Goal: Task Accomplishment & Management: Use online tool/utility

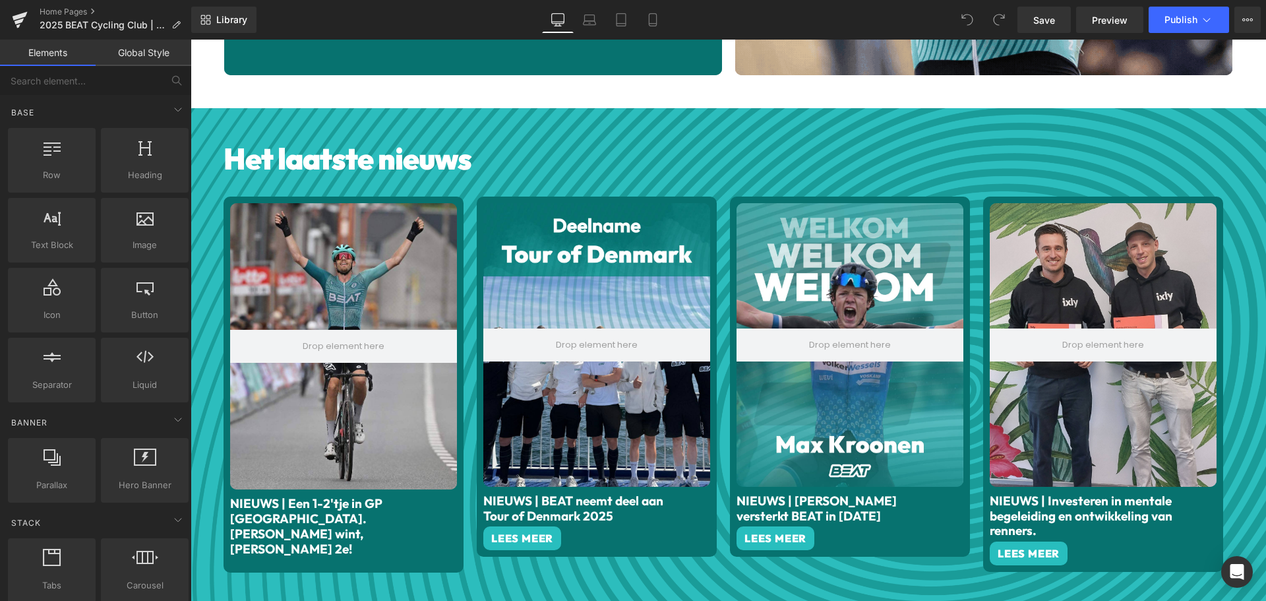
scroll to position [593, 0]
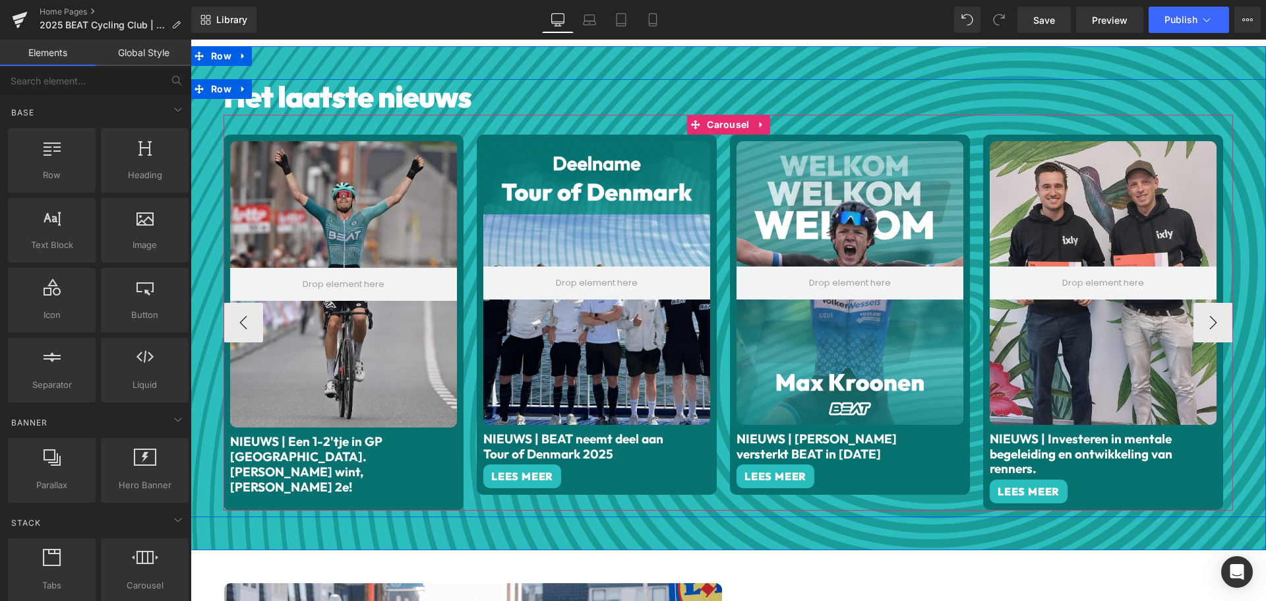
click at [713, 121] on span "Carousel" at bounding box center [727, 125] width 49 height 20
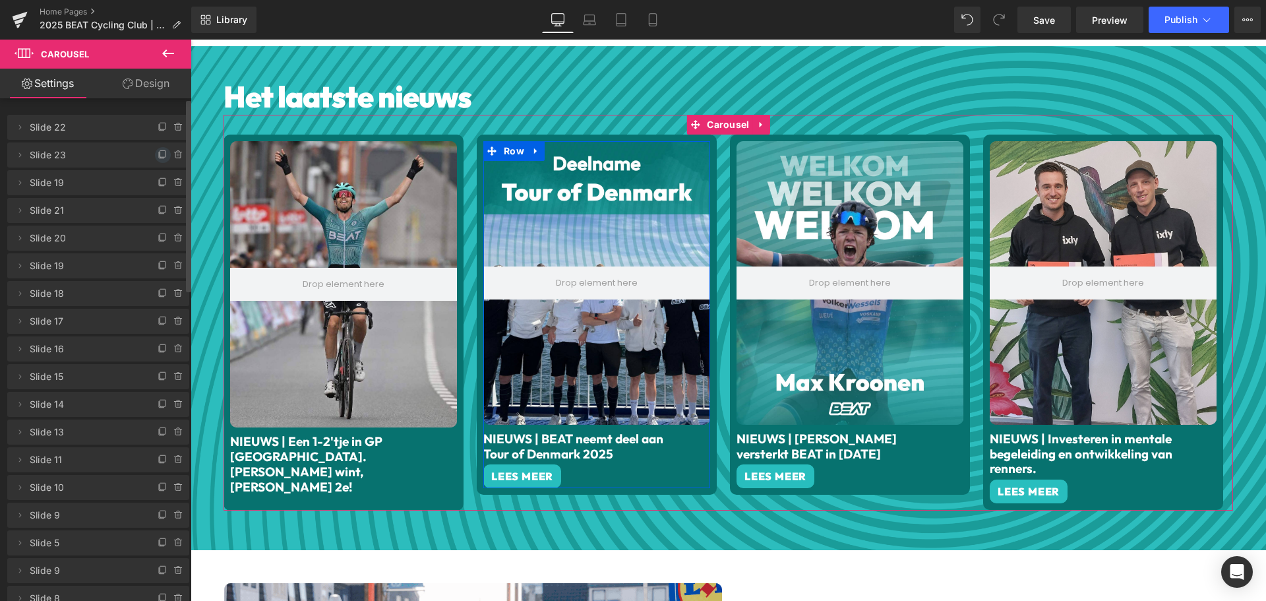
click at [158, 152] on icon at bounding box center [163, 155] width 11 height 11
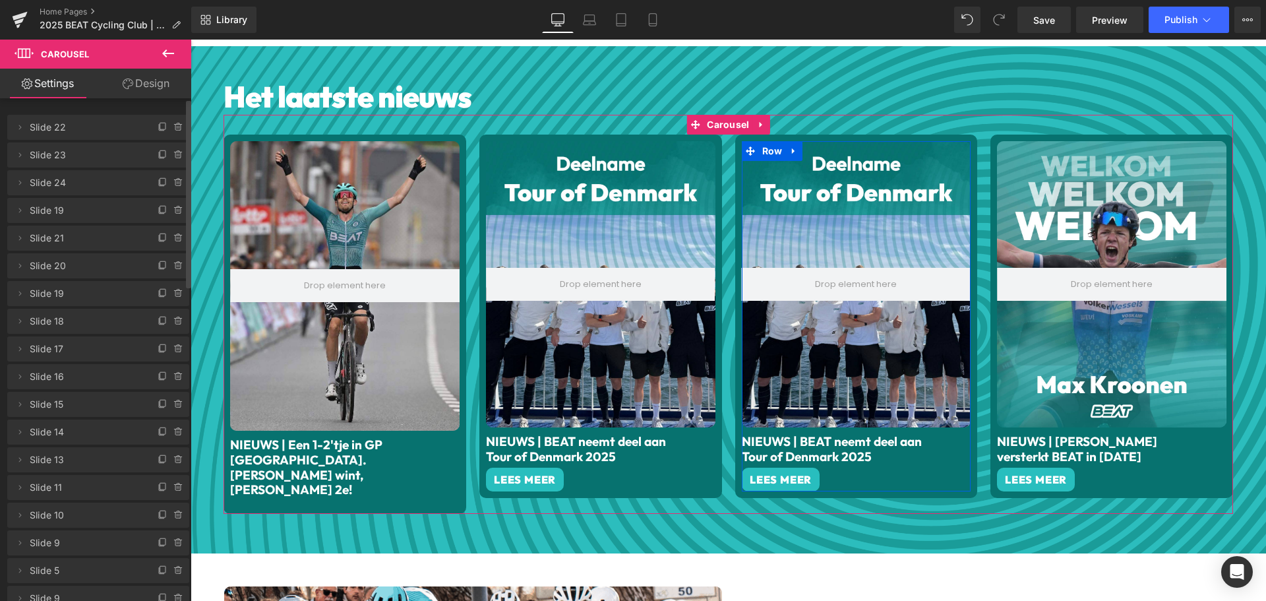
click at [68, 181] on span "Slide 24" at bounding box center [85, 182] width 111 height 25
click at [20, 181] on icon at bounding box center [20, 182] width 11 height 11
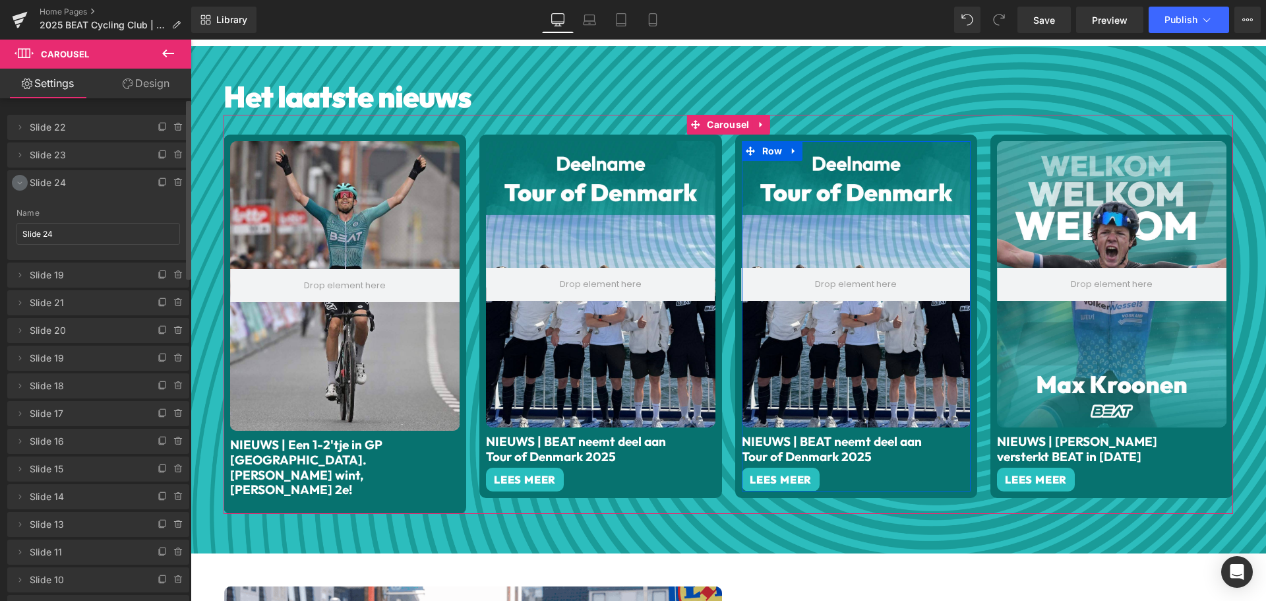
click at [20, 181] on icon at bounding box center [20, 182] width 11 height 11
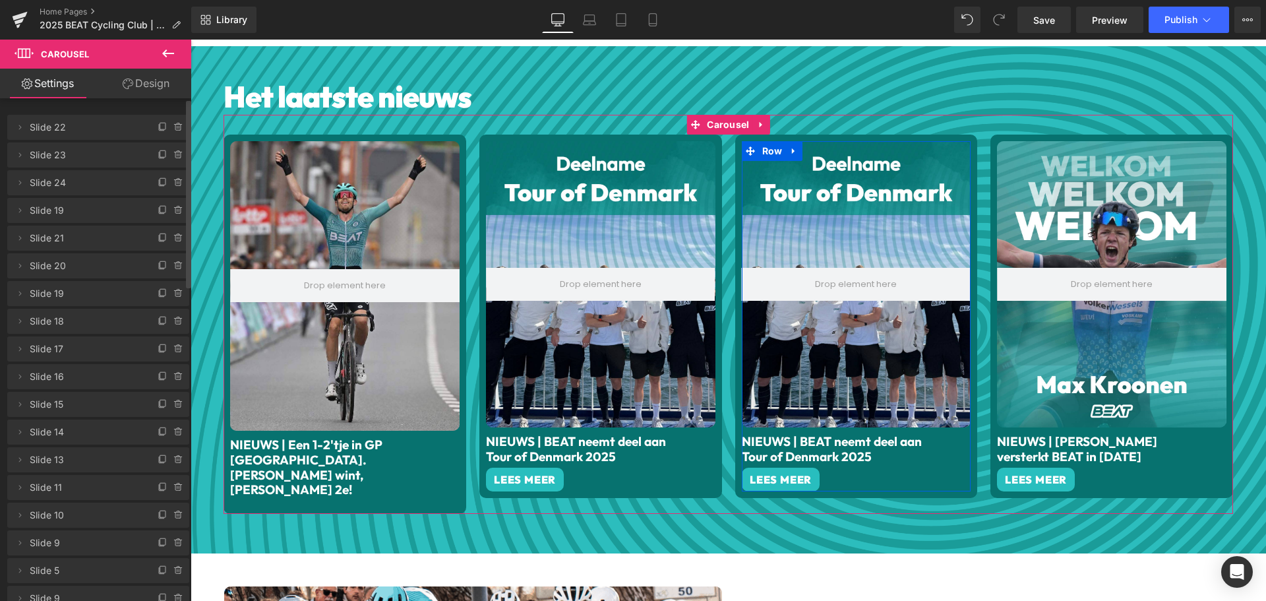
drag, startPoint x: 20, startPoint y: 171, endPoint x: 28, endPoint y: 179, distance: 10.3
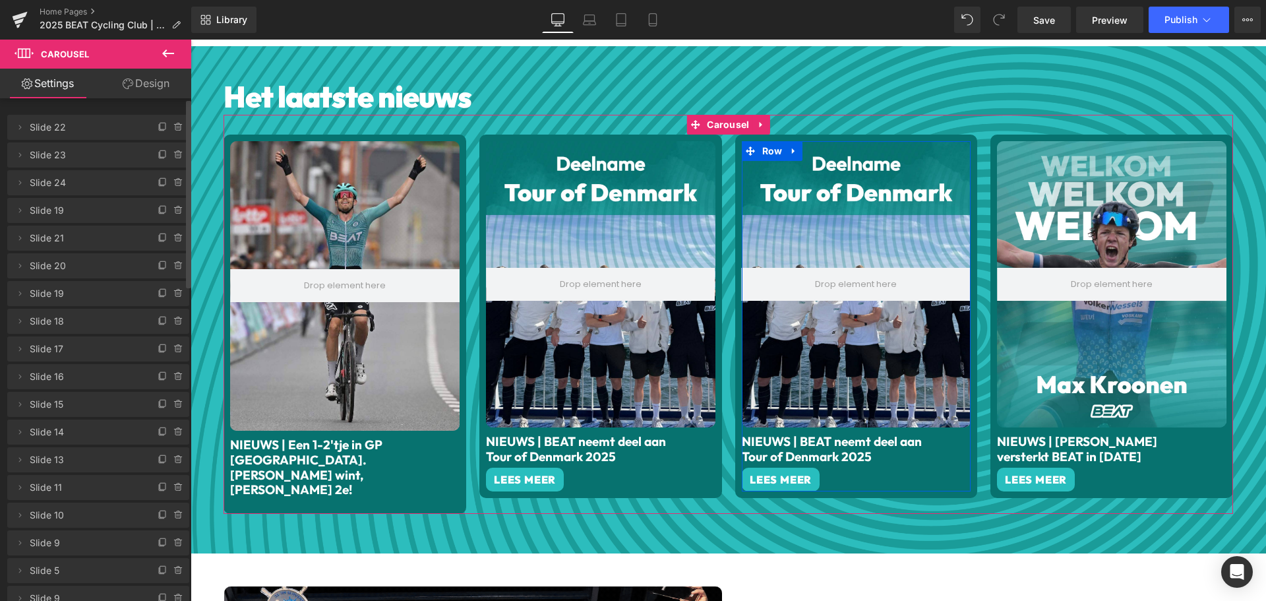
click at [23, 176] on li "Delete Cancel Slide 24 Slide 24 Name Slide 24" at bounding box center [98, 182] width 182 height 25
drag, startPoint x: 116, startPoint y: 181, endPoint x: 116, endPoint y: 123, distance: 58.0
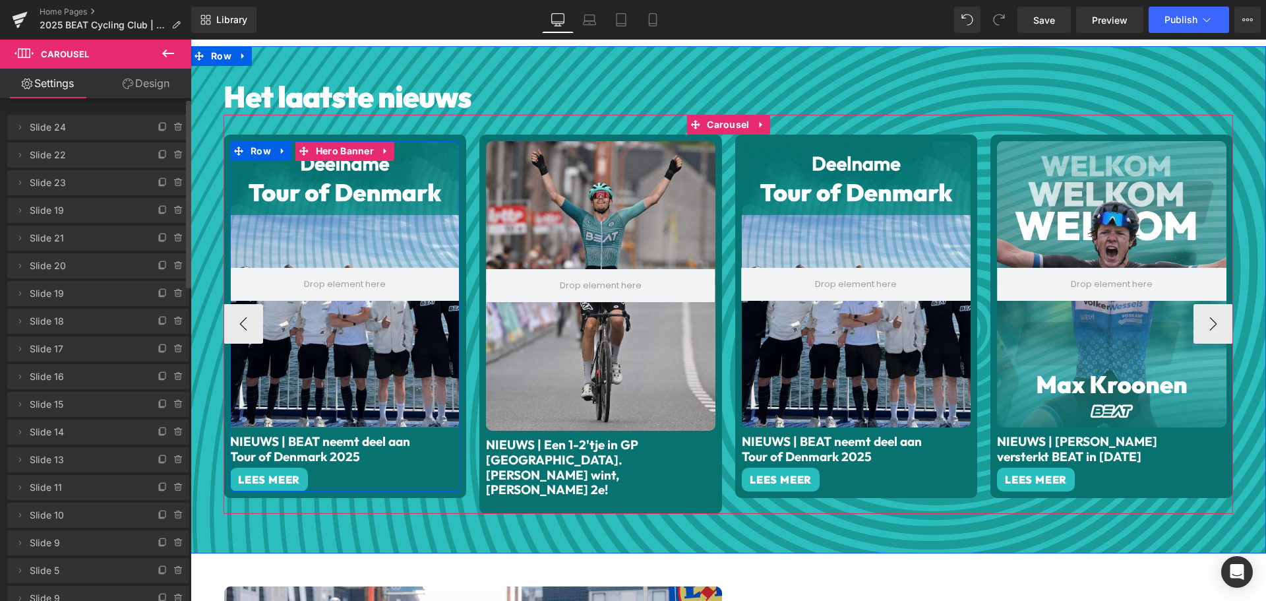
click at [358, 216] on div at bounding box center [344, 284] width 229 height 287
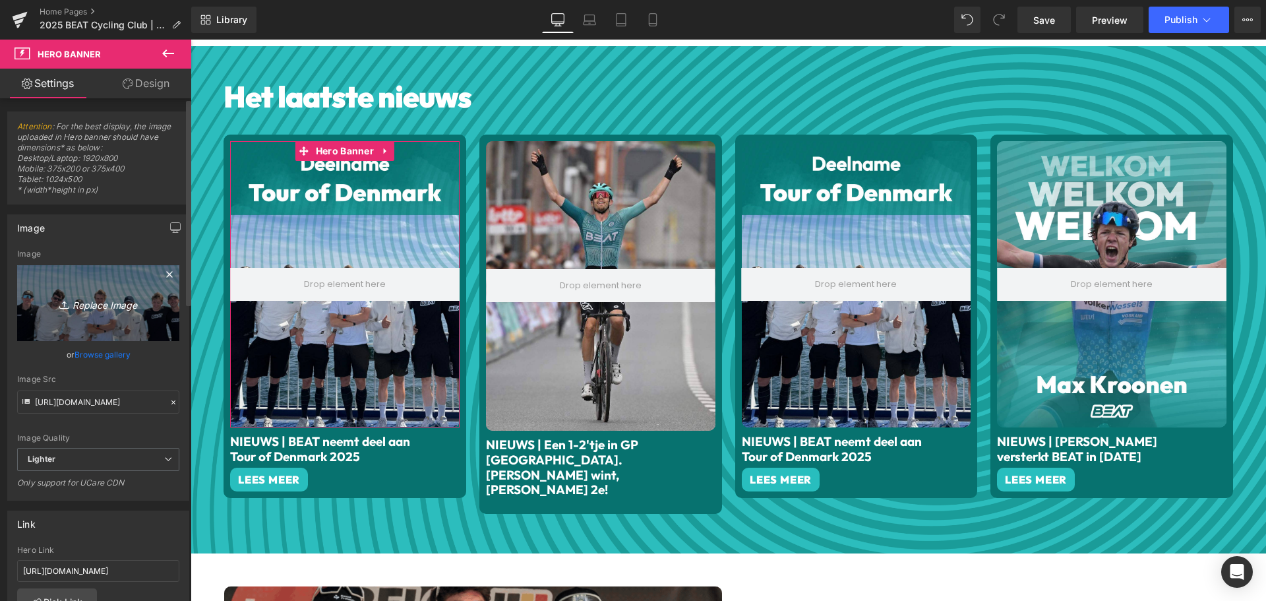
click at [84, 295] on icon "Replace Image" at bounding box center [97, 303] width 105 height 16
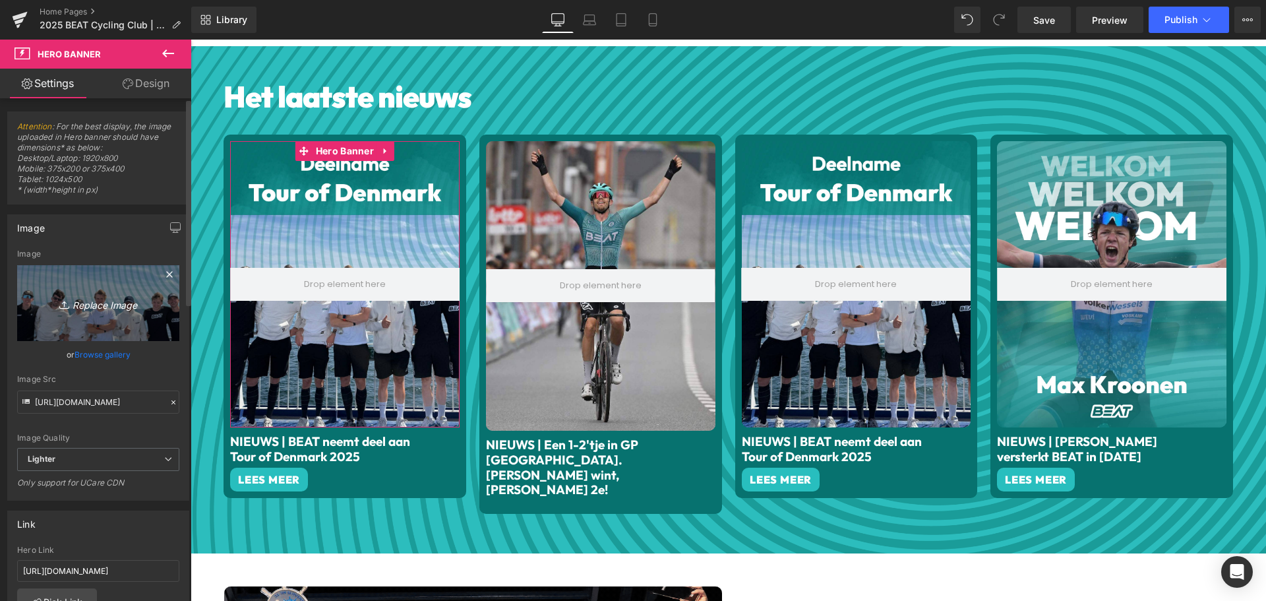
type input "C:\fakepath\SCS.png"
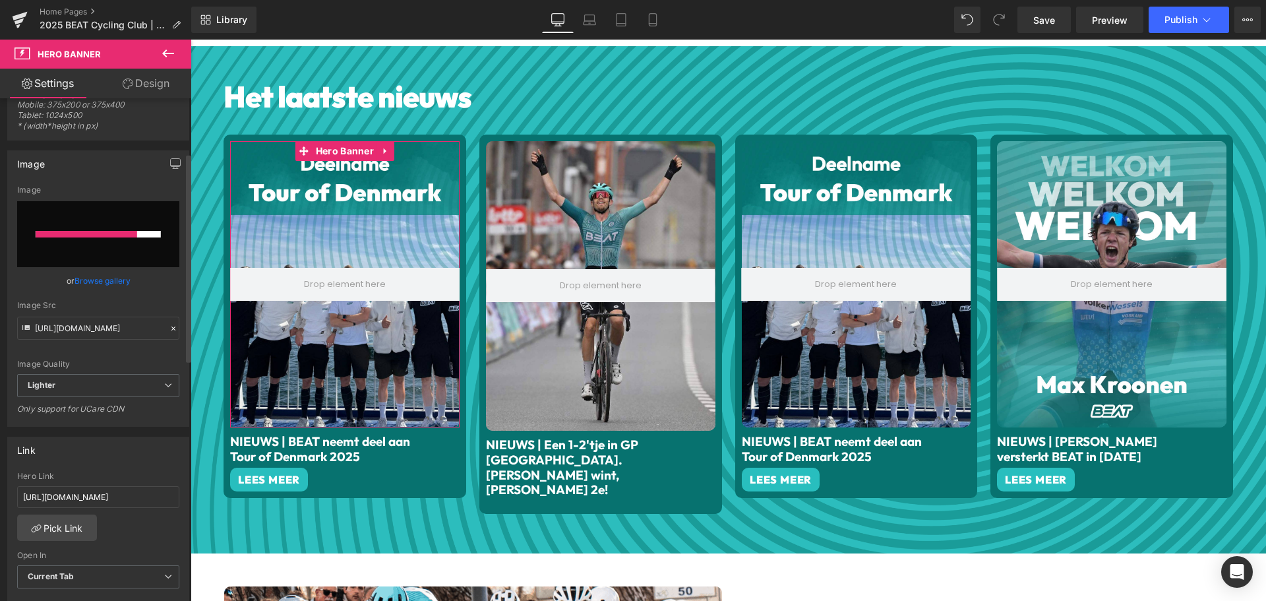
scroll to position [132, 0]
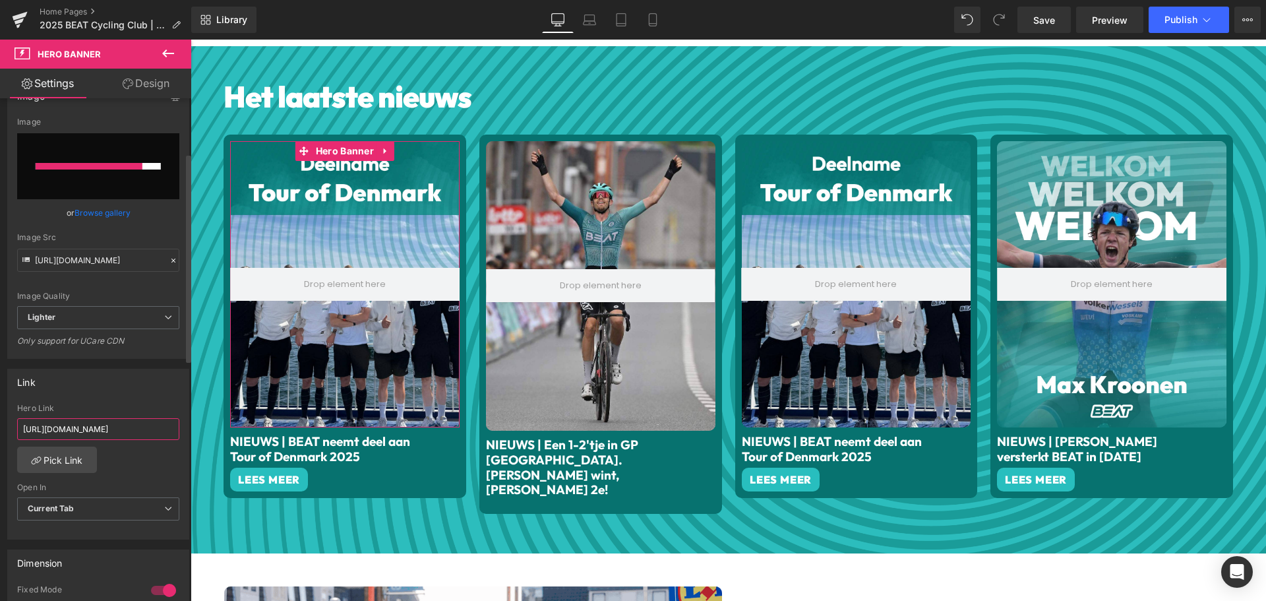
click at [105, 422] on input "[URL][DOMAIN_NAME]" at bounding box center [98, 429] width 162 height 22
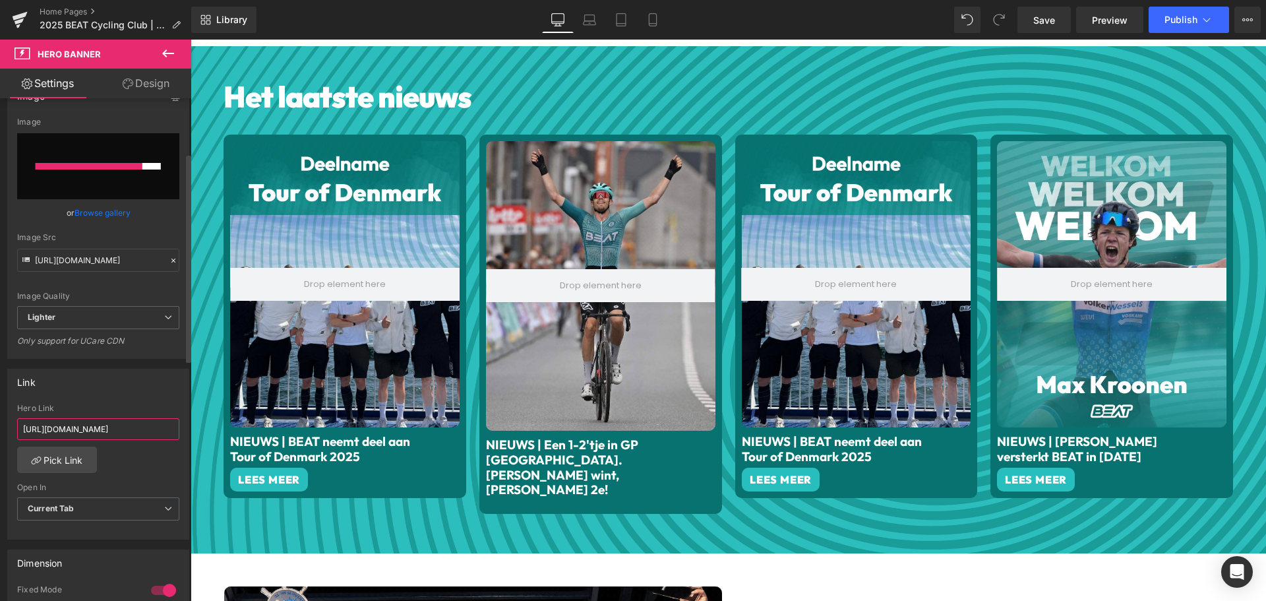
paste input "[DOMAIN_NAME]/products/ticket-beat-x-super-cycling-[DATE]?_pos=1&_sid=0c08d89b8…"
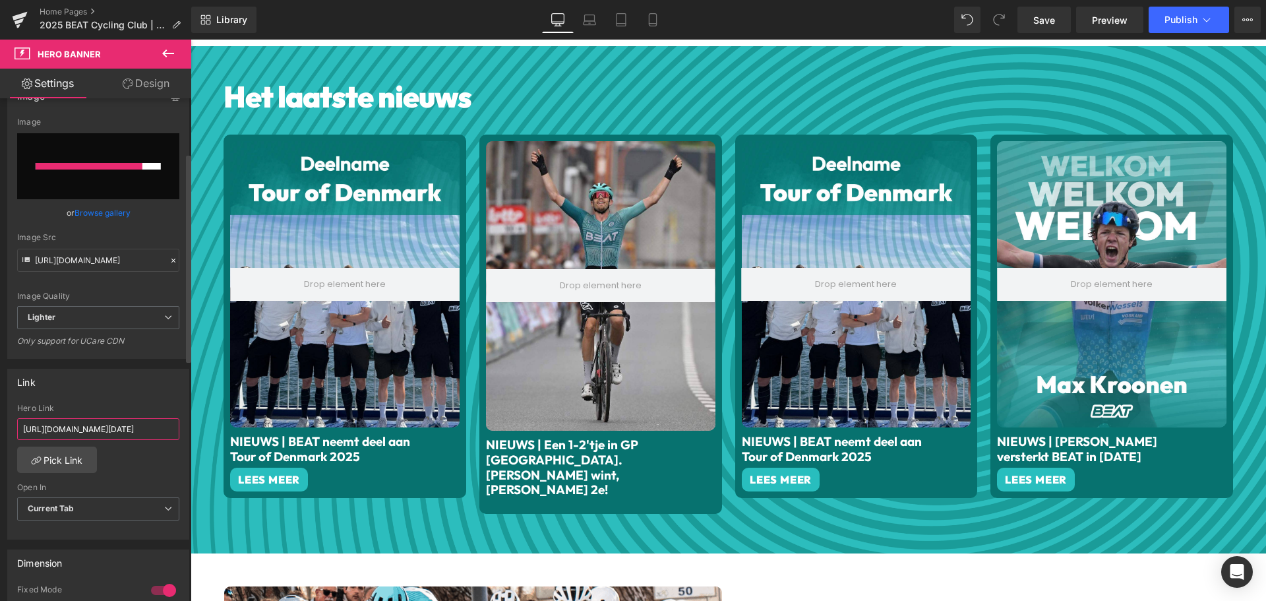
scroll to position [0, 243]
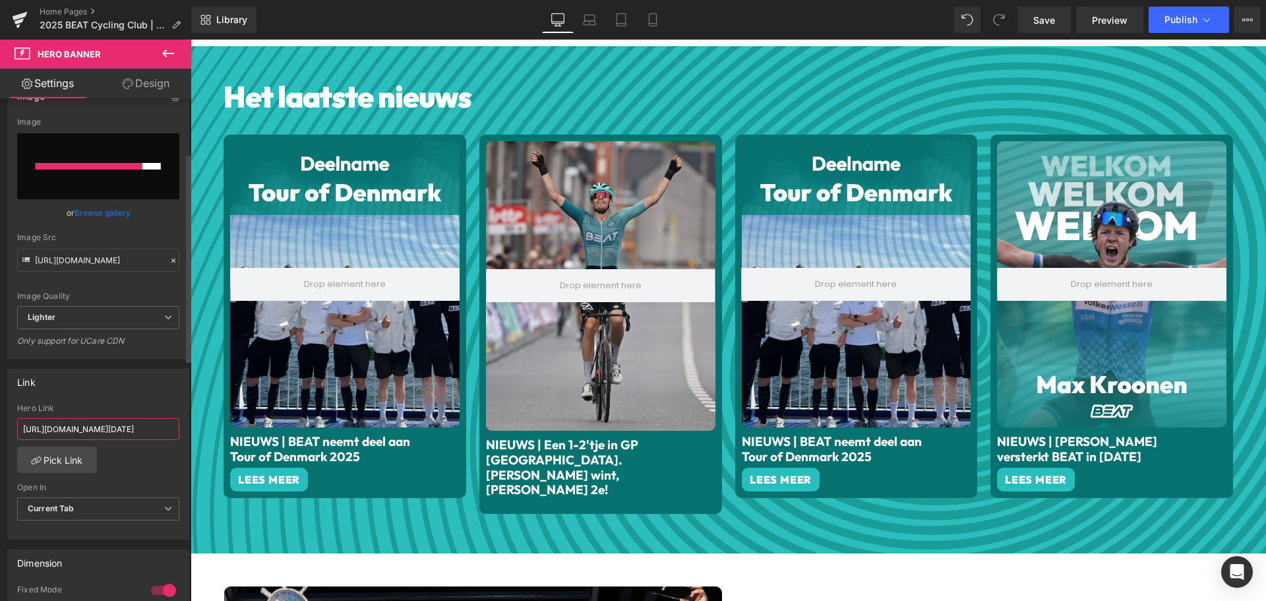
type input "[URL][DOMAIN_NAME][DATE]"
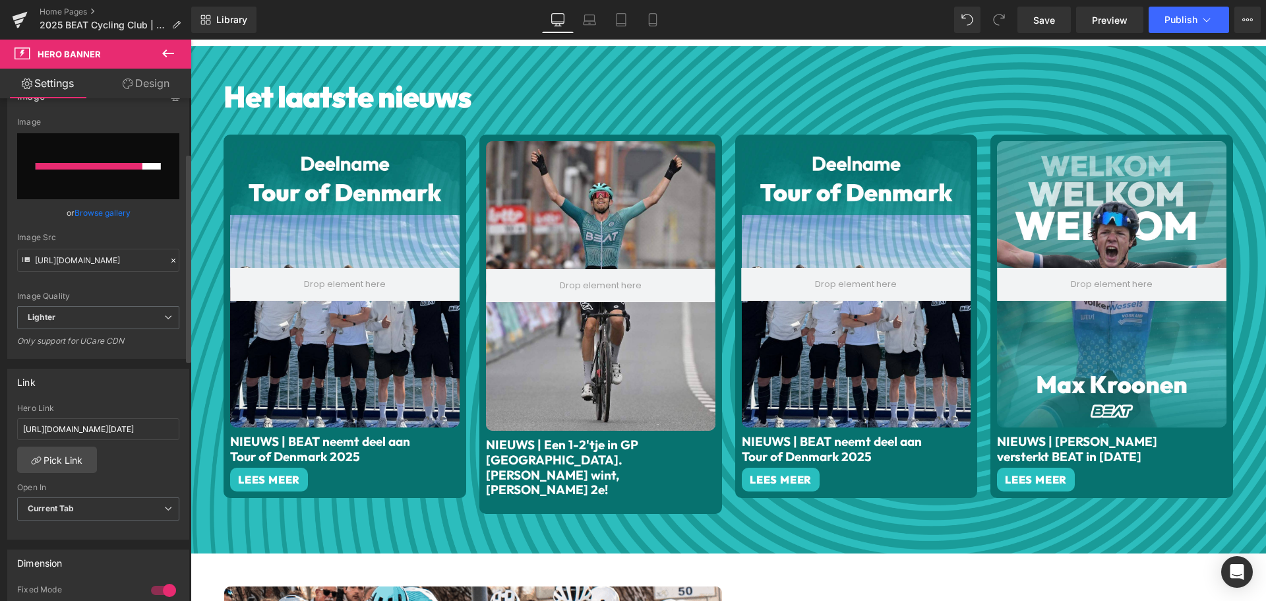
scroll to position [0, 0]
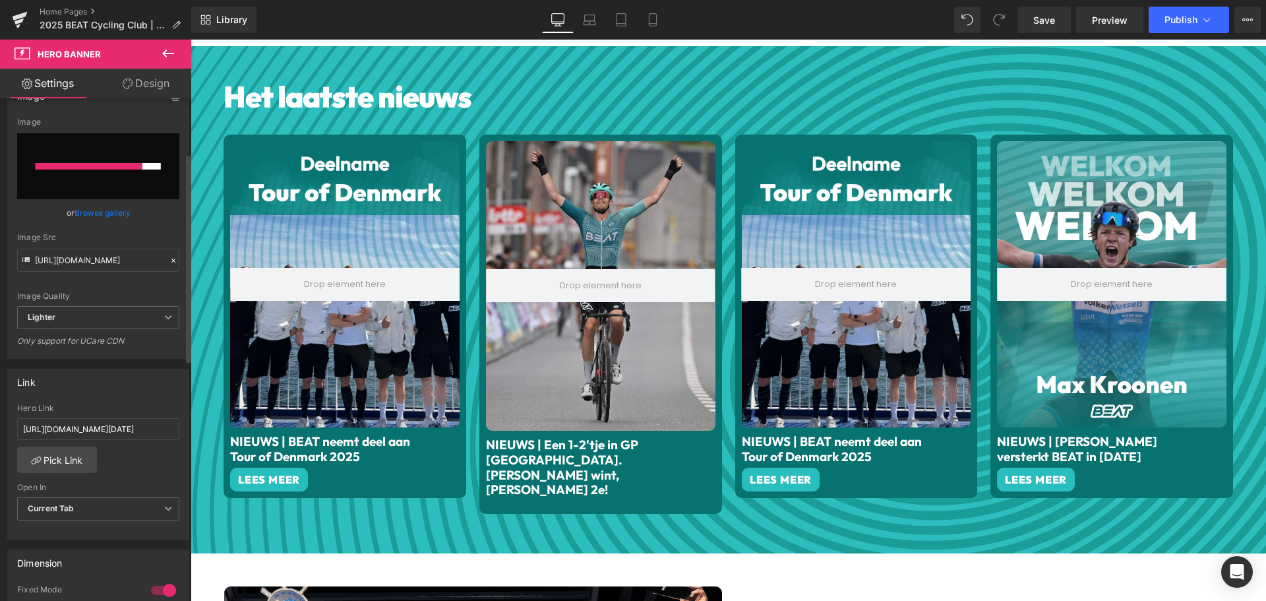
click at [93, 401] on div "Link [URL][DOMAIN_NAME] Hero Link [URL][DOMAIN_NAME][DATE] Pick Link Current Ta…" at bounding box center [98, 453] width 182 height 171
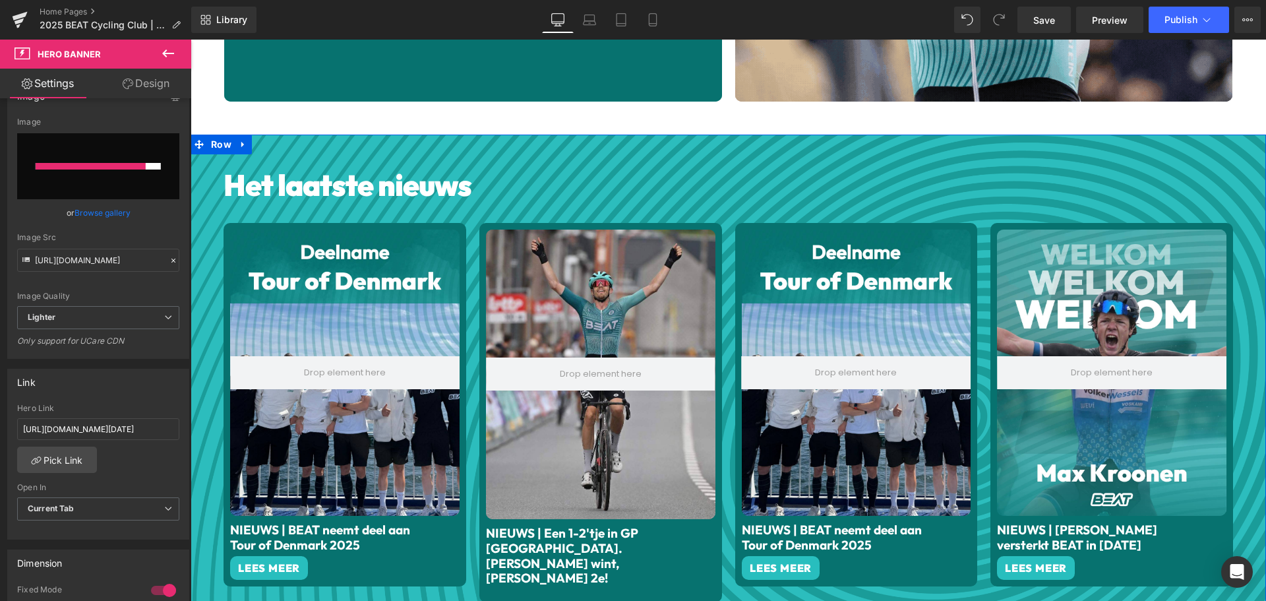
scroll to position [527, 0]
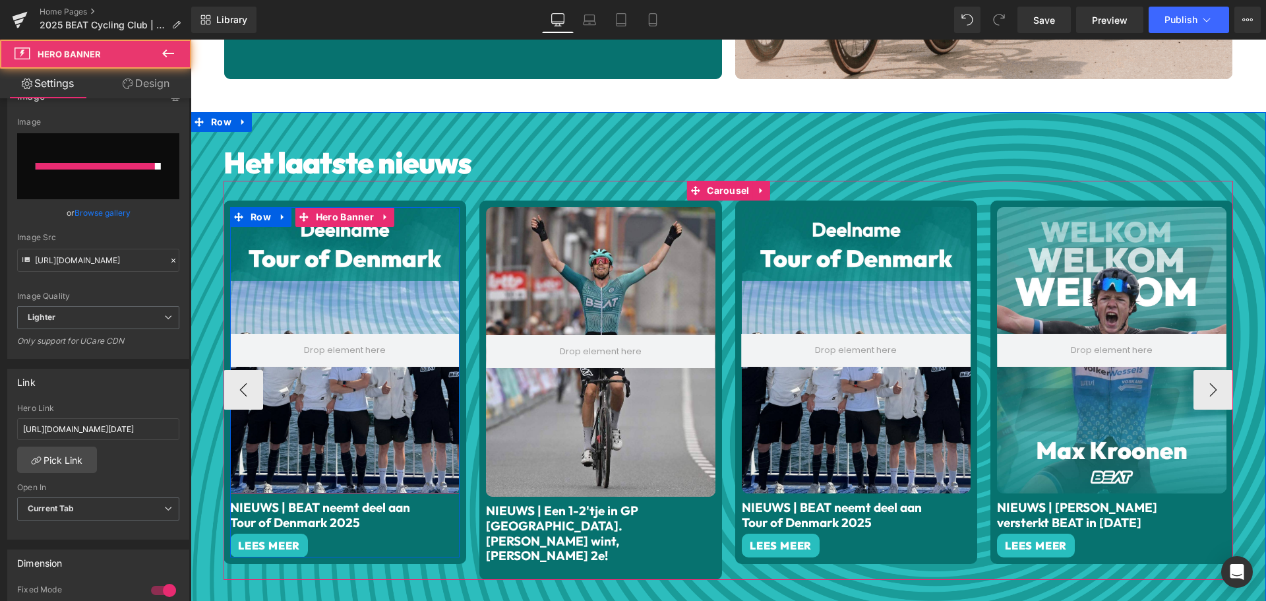
click at [305, 483] on div at bounding box center [344, 350] width 229 height 287
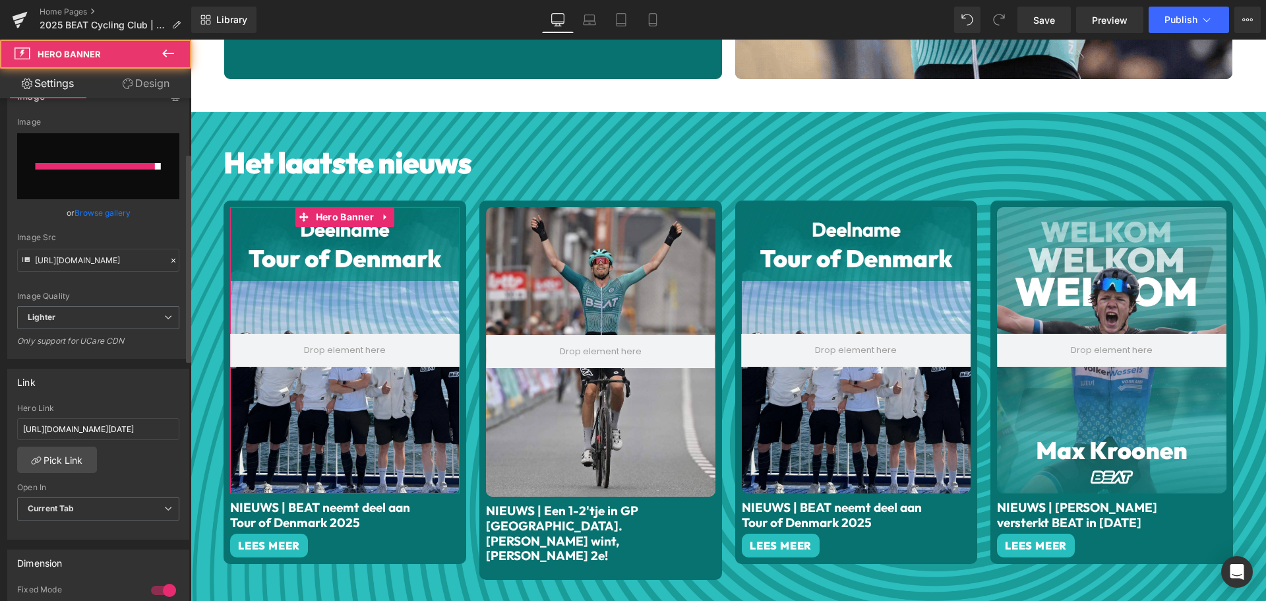
click at [98, 167] on div at bounding box center [95, 166] width 119 height 7
click at [104, 158] on input "file" at bounding box center [98, 166] width 162 height 66
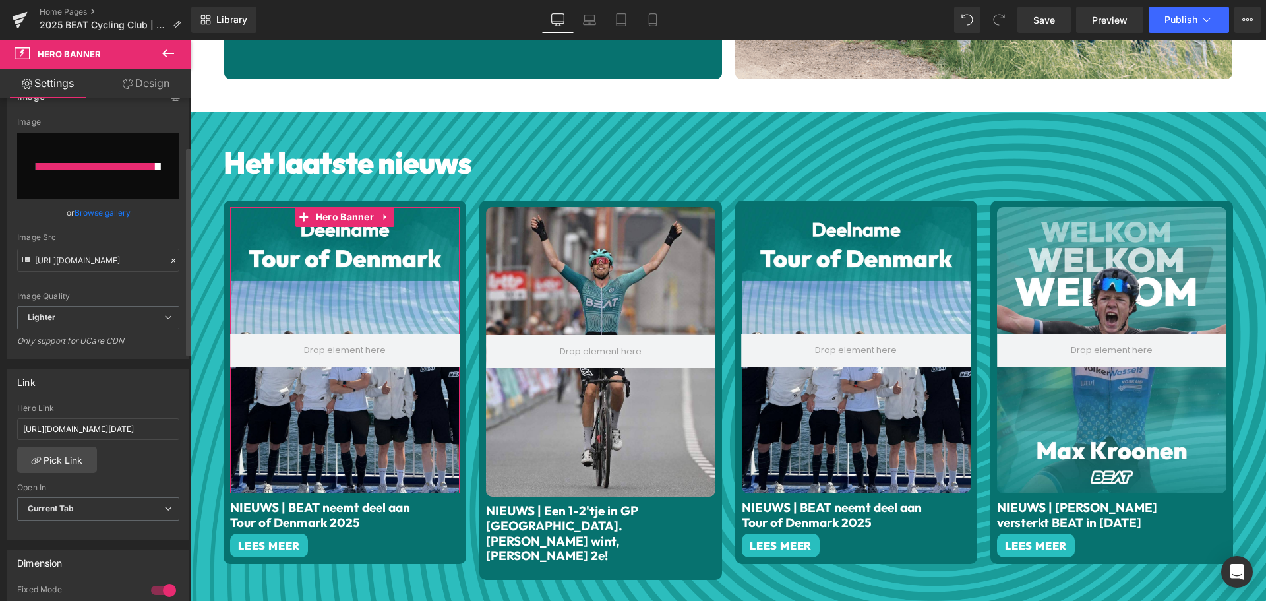
scroll to position [66, 0]
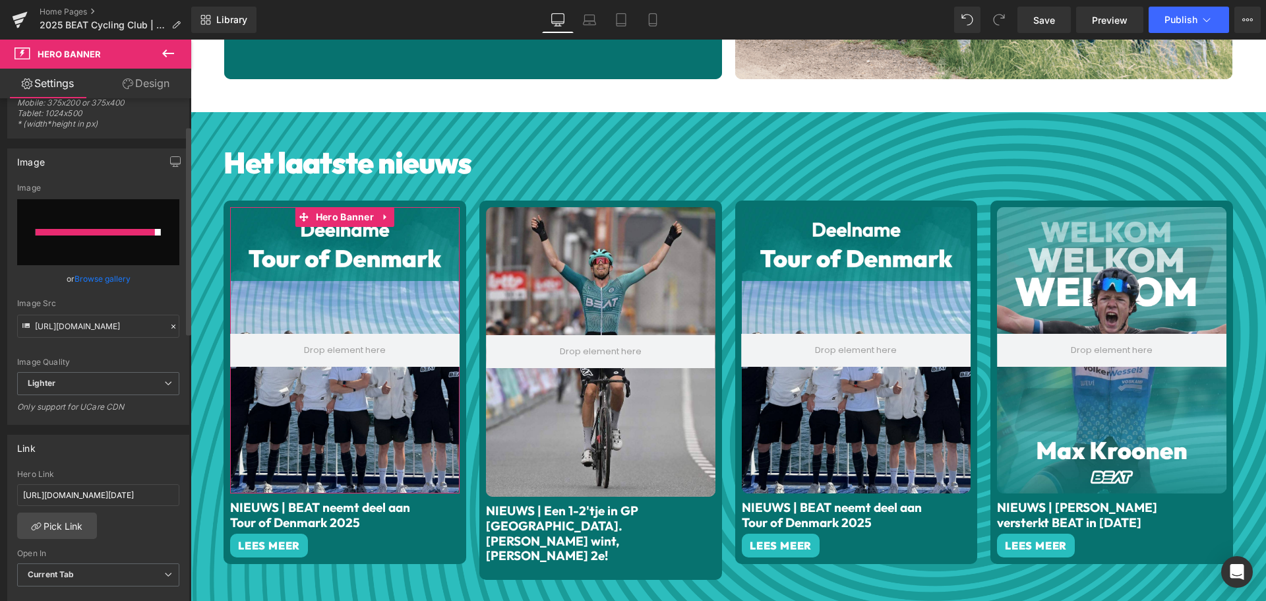
type input "C:\fakepath\SCS.png"
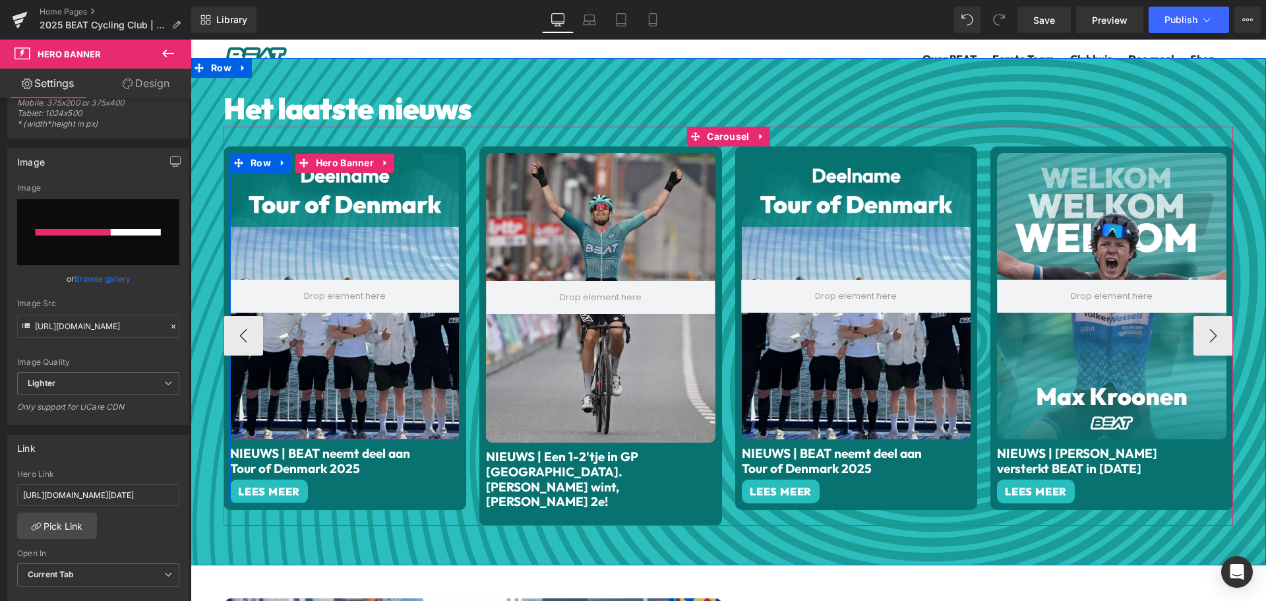
scroll to position [593, 0]
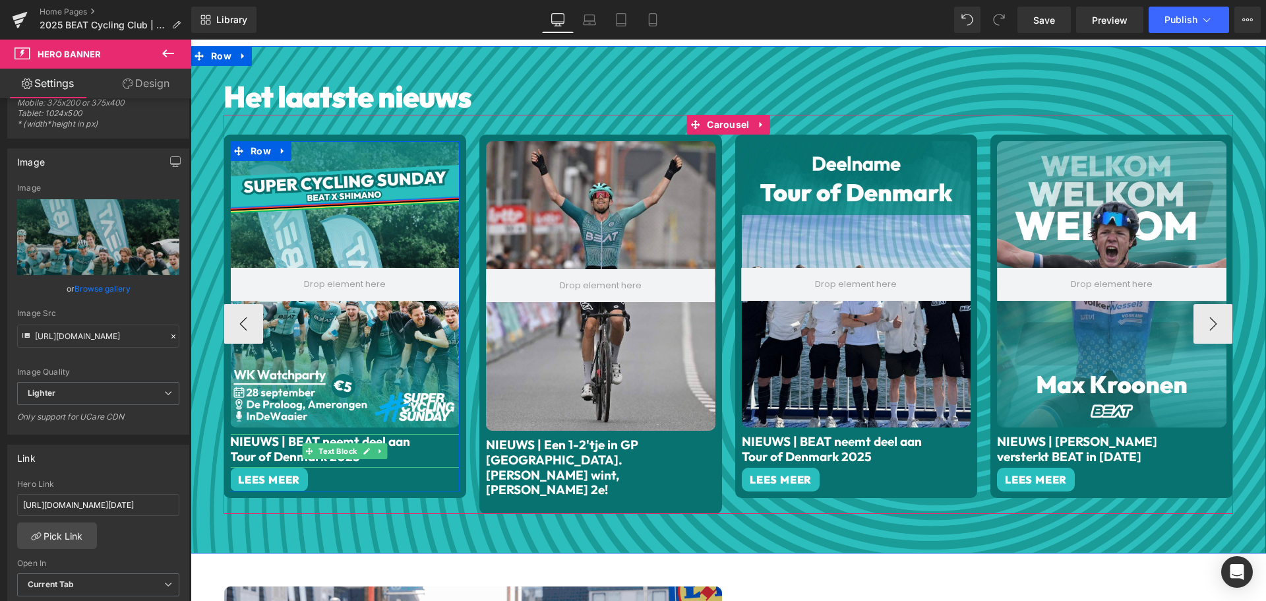
click at [293, 444] on font "NIEUWS | BEAT neemt deel aan Tour of Denmark 2025" at bounding box center [320, 448] width 180 height 31
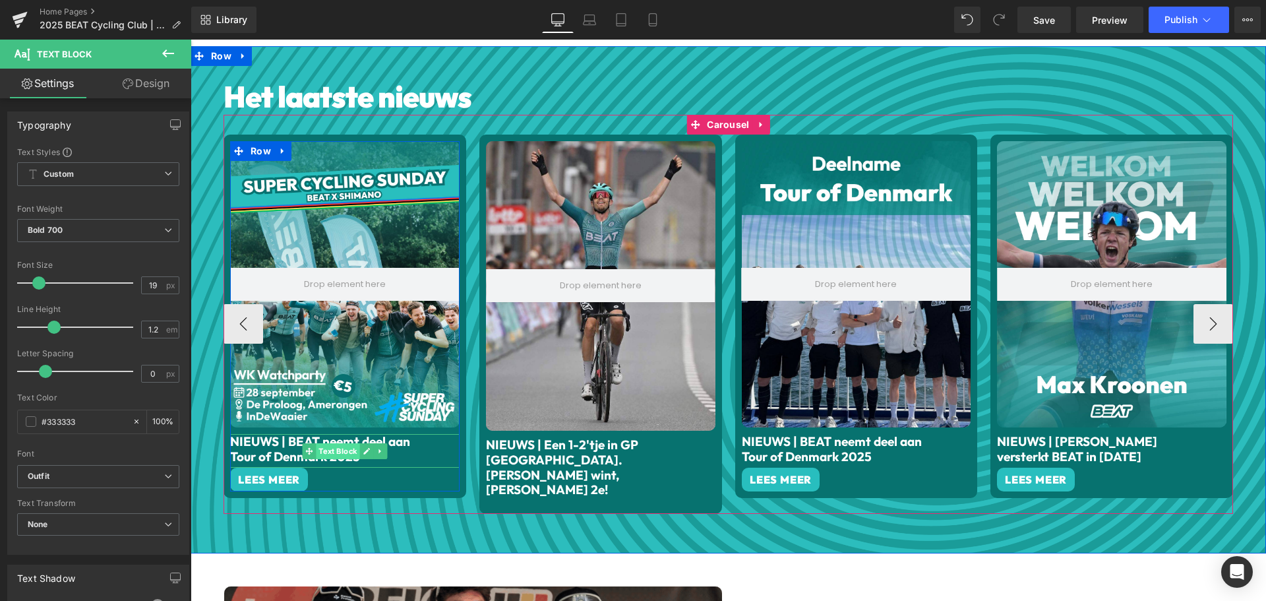
click at [331, 452] on span "Text Block" at bounding box center [338, 451] width 44 height 16
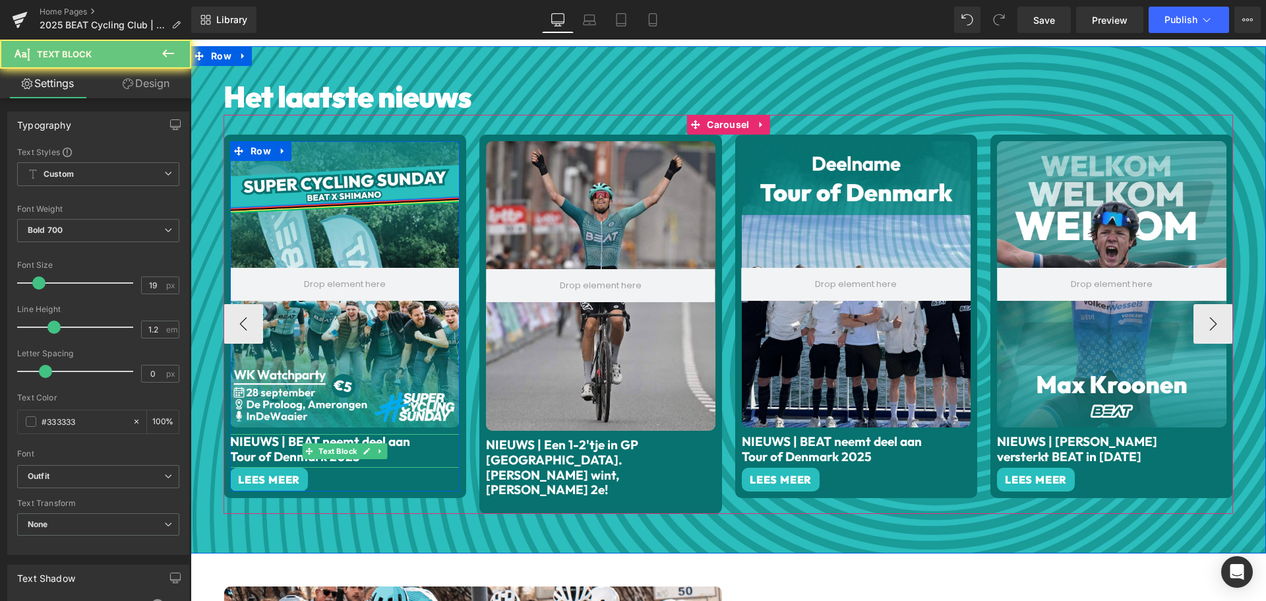
click at [405, 442] on p "NIEUWS | BEAT neemt deel aan Tour of Denmark 2025" at bounding box center [328, 449] width 196 height 30
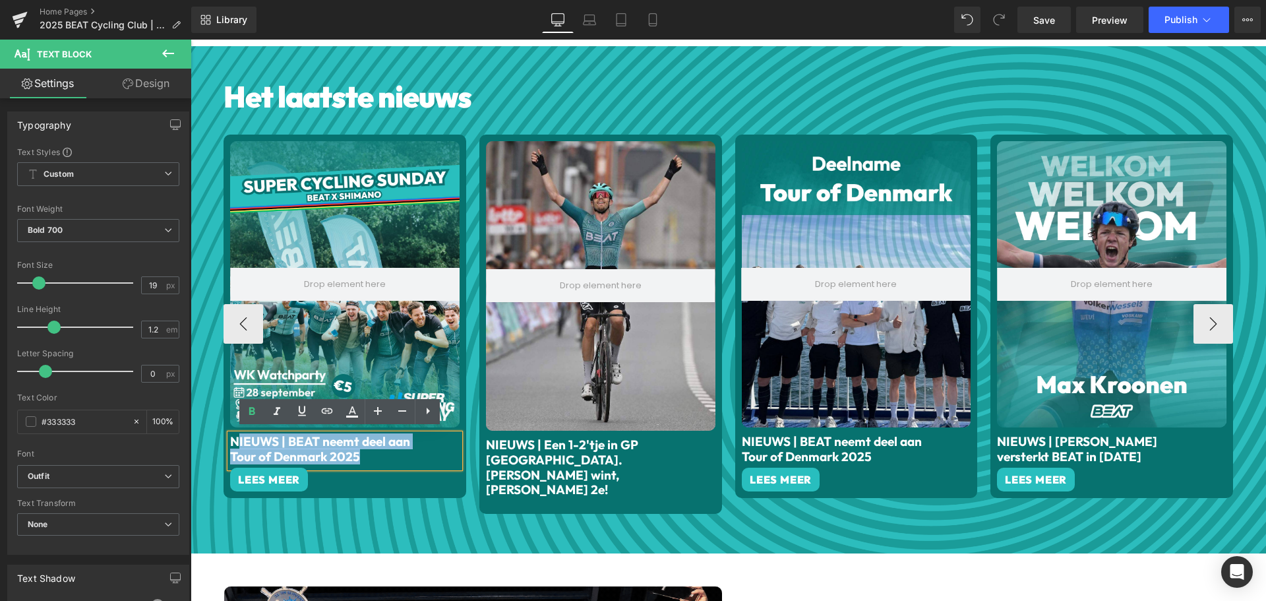
drag, startPoint x: 363, startPoint y: 454, endPoint x: 229, endPoint y: 437, distance: 134.8
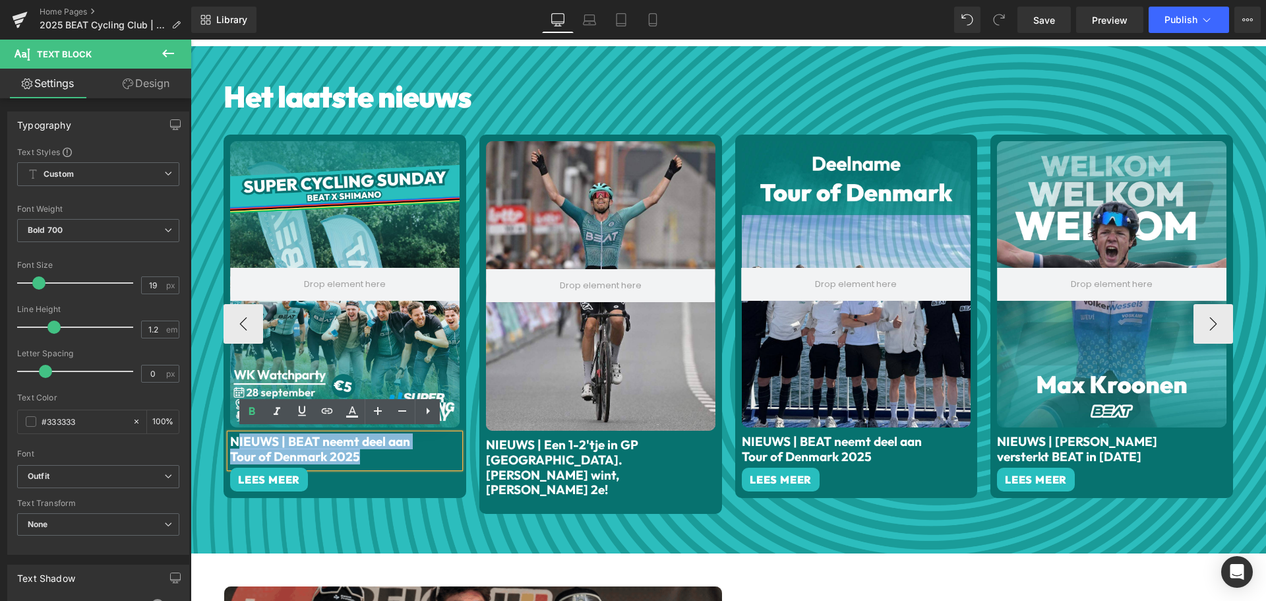
click at [230, 437] on p "NIEUWS | BEAT neemt deel aan Tour of Denmark 2025" at bounding box center [328, 449] width 196 height 30
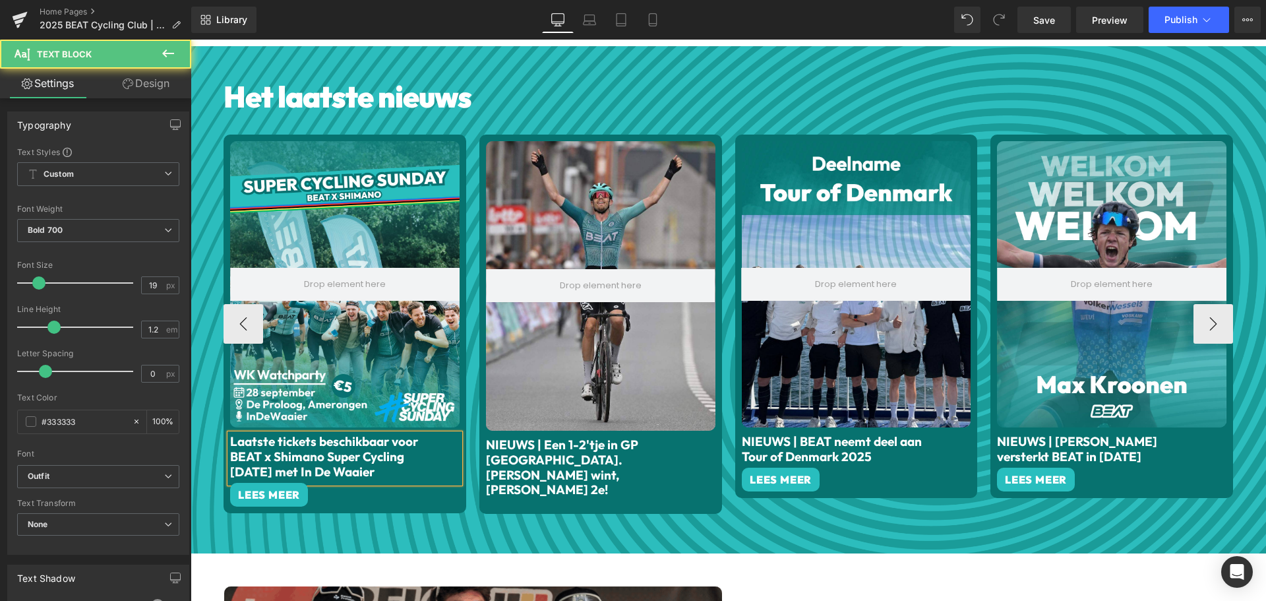
click at [264, 434] on font "Laatste tickets beschikbaar voor BEAT x Shimano Super Cycling [DATE] met In De …" at bounding box center [324, 456] width 188 height 46
click at [346, 438] on font "Laatste tickets beschikbaar voor BEAT x Shimano Super Cycling [DATE] met In De …" at bounding box center [324, 456] width 188 height 46
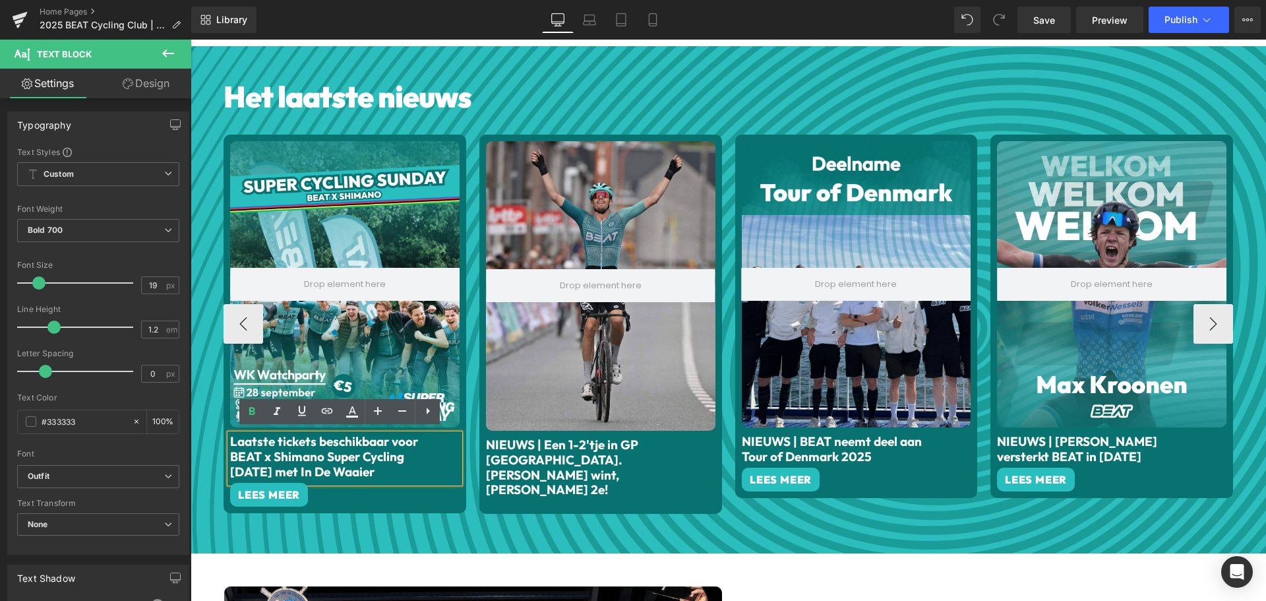
click at [388, 437] on font "Laatste tickets beschikbaar voor BEAT x Shimano Super Cycling [DATE] met In De …" at bounding box center [324, 456] width 188 height 46
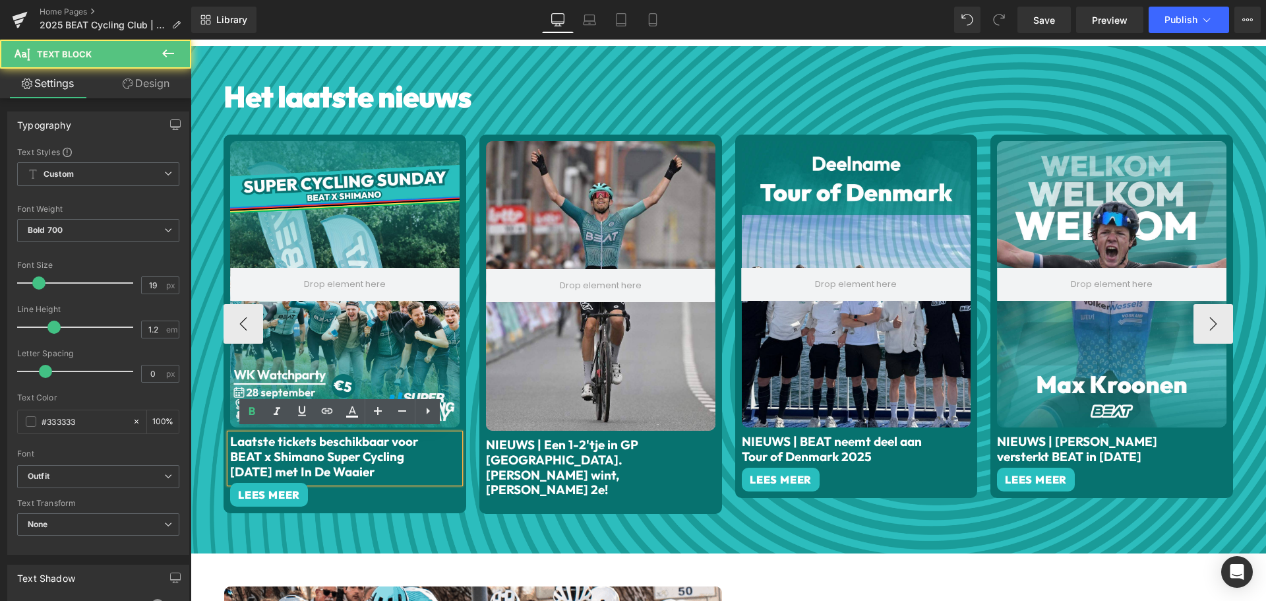
click at [413, 434] on p "Laatste tickets beschikbaar voor BEAT x Shimano Super Cycling [DATE] met In De …" at bounding box center [328, 456] width 196 height 45
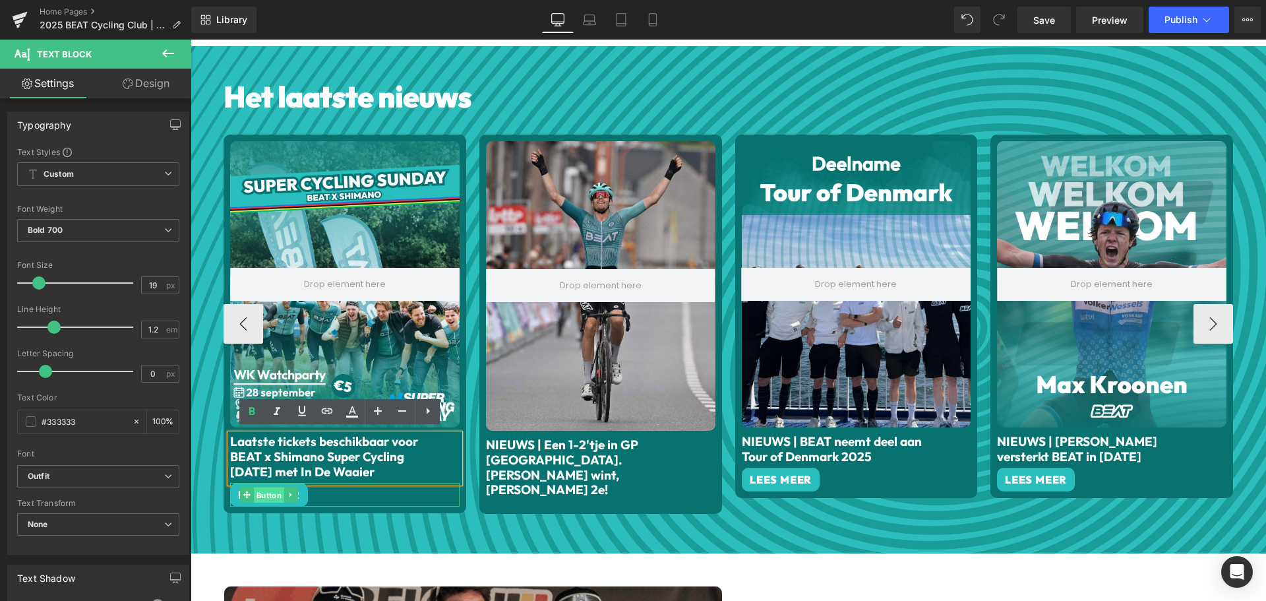
click at [260, 487] on span "Button" at bounding box center [269, 495] width 30 height 16
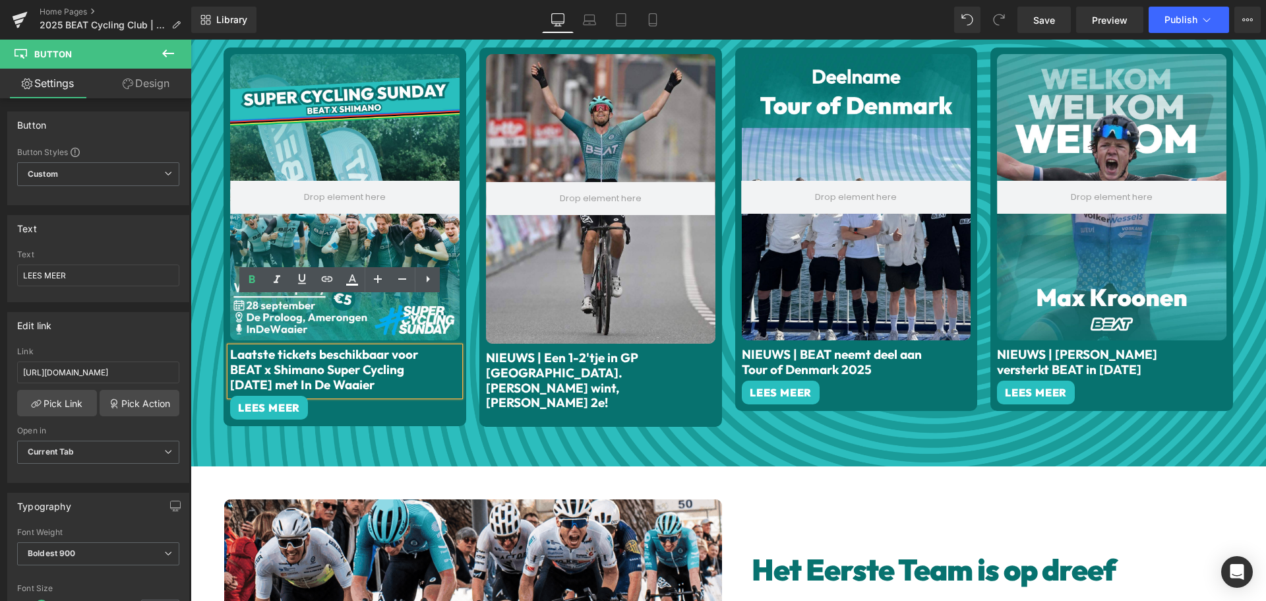
scroll to position [725, 0]
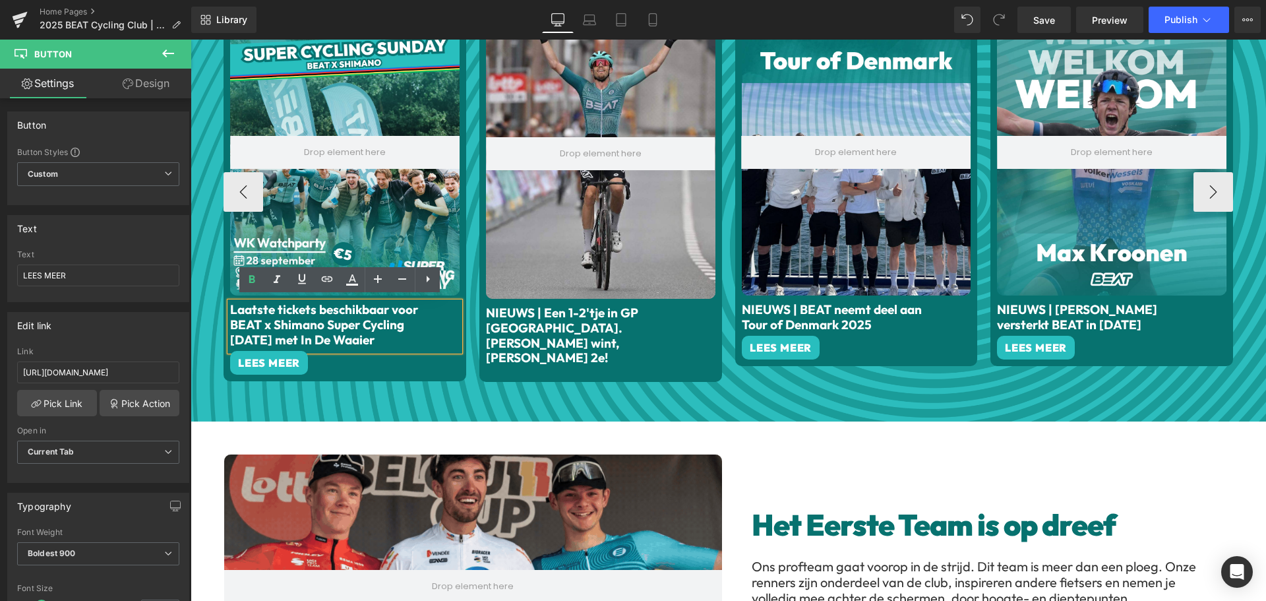
click at [190, 40] on div at bounding box center [190, 40] width 0 height 0
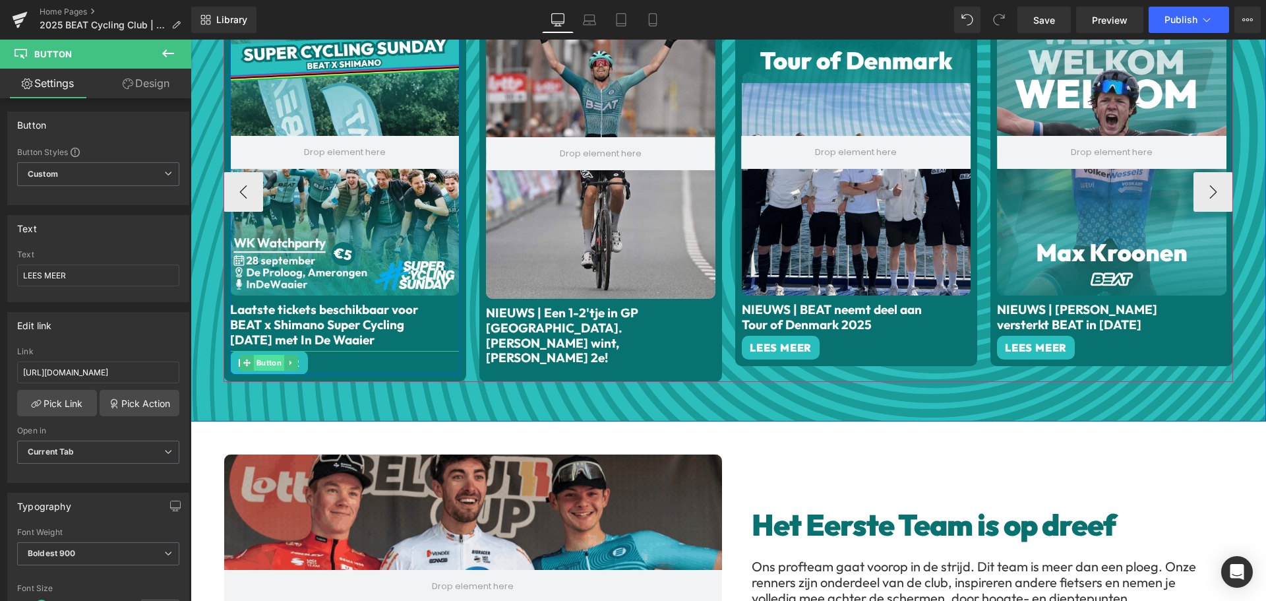
click at [268, 359] on span "Button" at bounding box center [269, 363] width 30 height 16
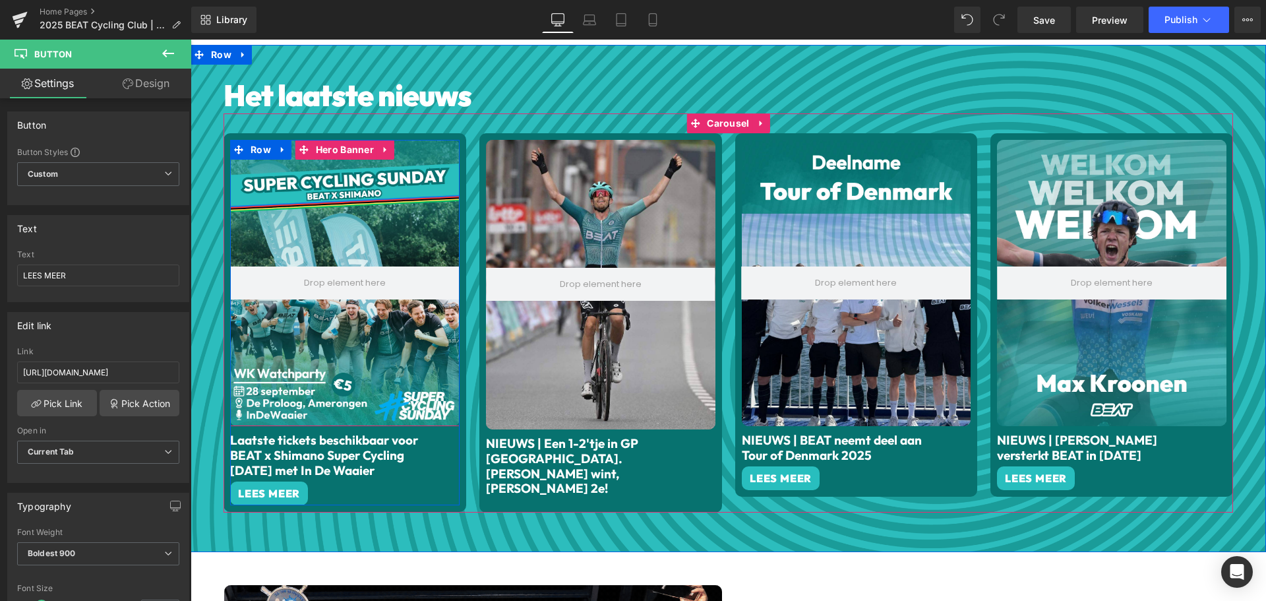
scroll to position [593, 0]
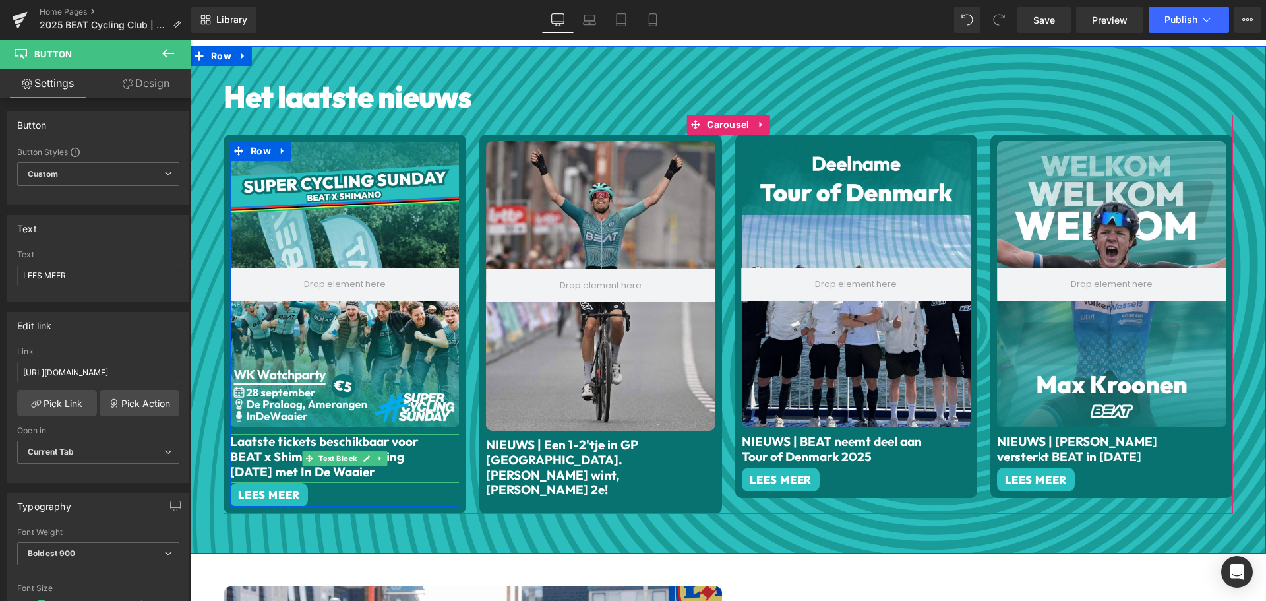
click at [332, 450] on span "Text Block" at bounding box center [338, 458] width 44 height 16
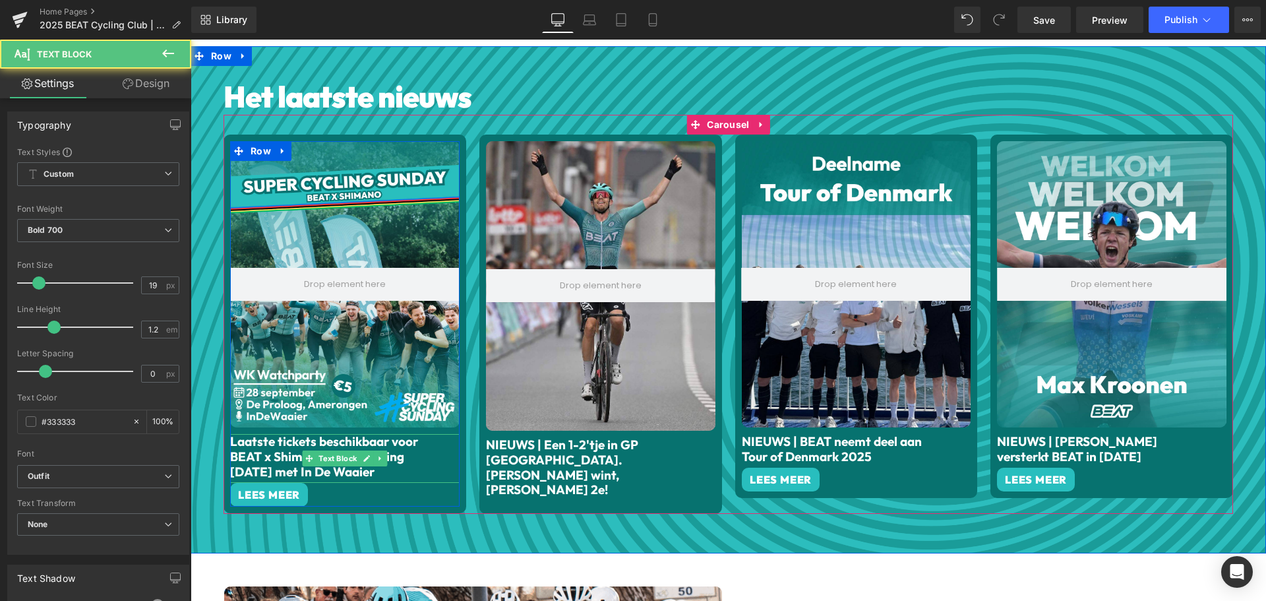
click at [339, 434] on font "Laatste tickets beschikbaar voor BEAT x Shimano Super Cycling [DATE] met In De …" at bounding box center [324, 456] width 188 height 46
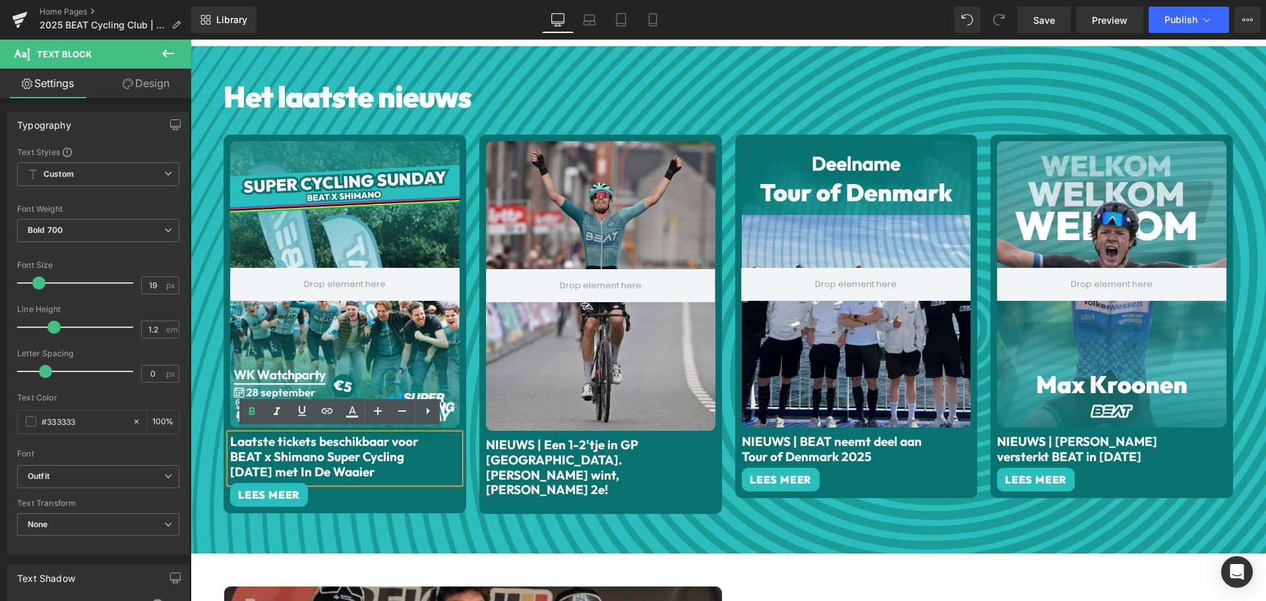
click at [355, 436] on font "Laatste tickets beschikbaar voor BEAT x Shimano Super Cycling [DATE] met In De …" at bounding box center [324, 456] width 188 height 46
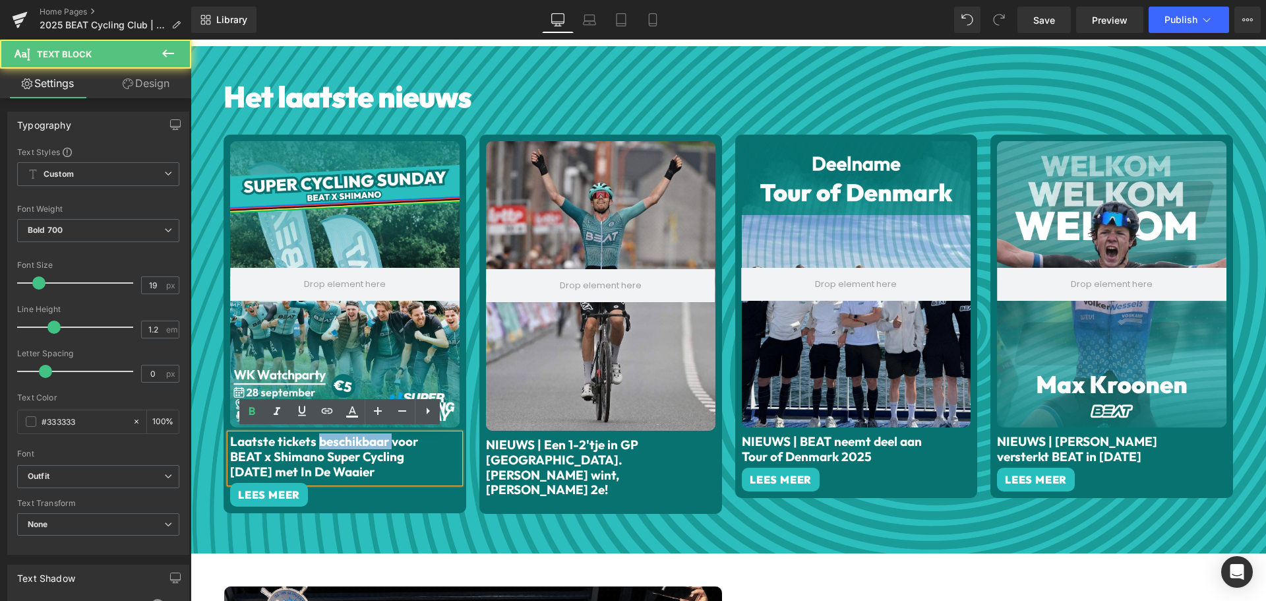
click at [355, 436] on font "Laatste tickets beschikbaar voor BEAT x Shimano Super Cycling [DATE] met In De …" at bounding box center [324, 456] width 188 height 46
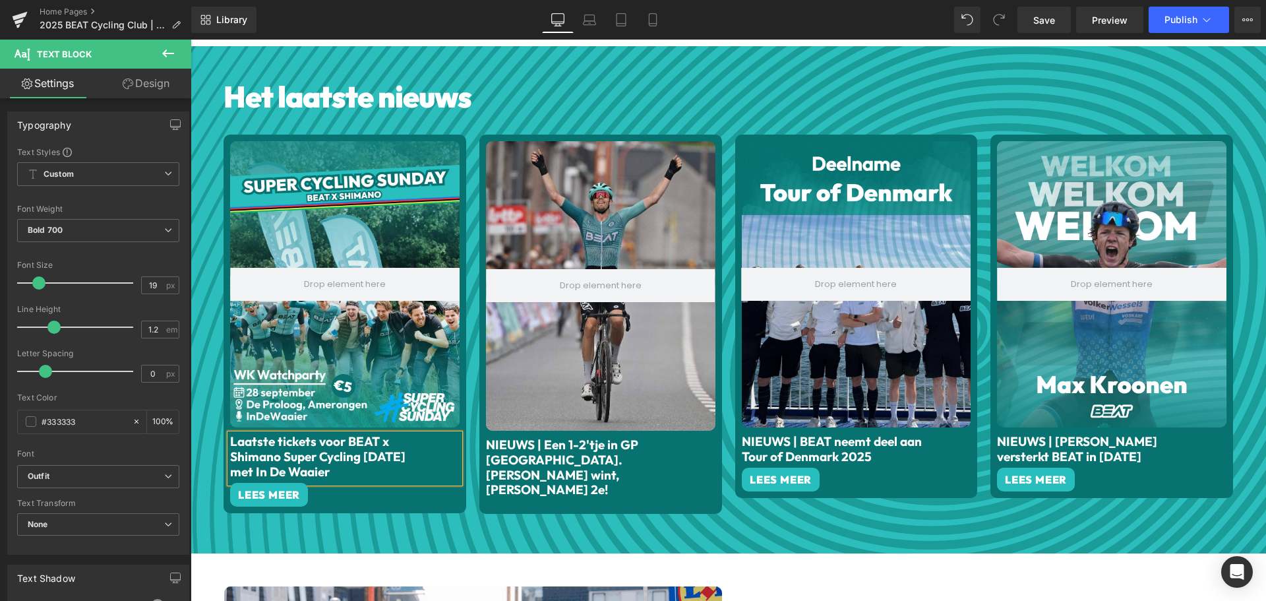
click at [319, 438] on font "Laatste tickets voor BEAT x Shimano Super Cycling [DATE] met In De Waaier" at bounding box center [317, 456] width 175 height 46
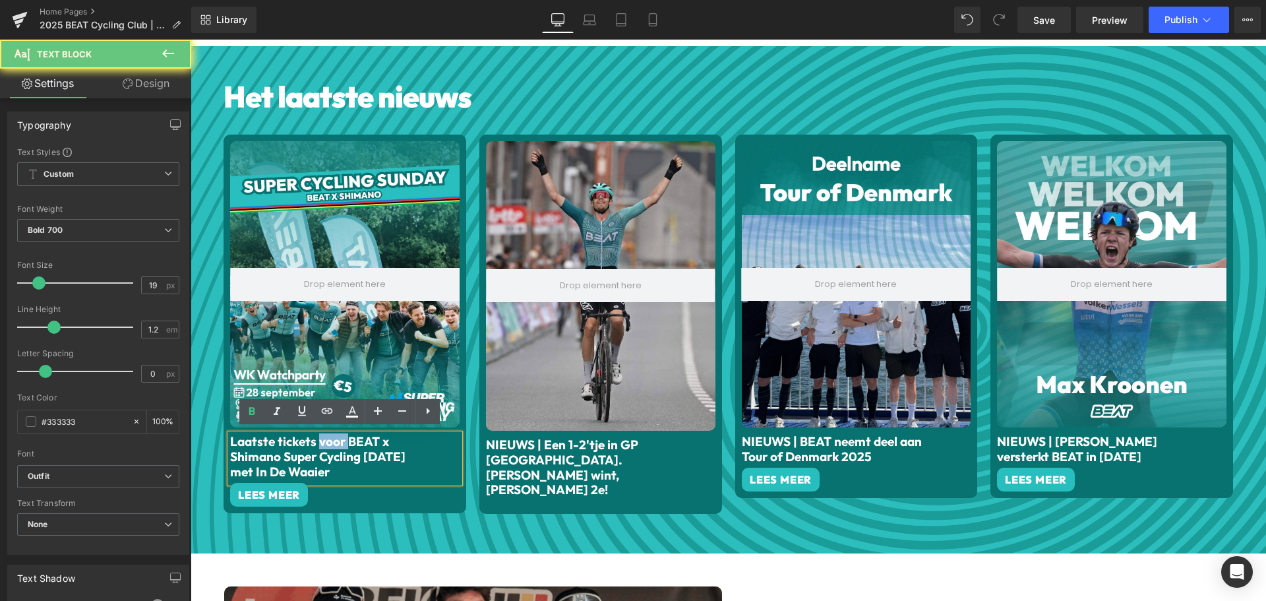
click at [320, 438] on font "Laatste tickets voor BEAT x Shimano Super Cycling [DATE] met In De Waaier" at bounding box center [317, 456] width 175 height 46
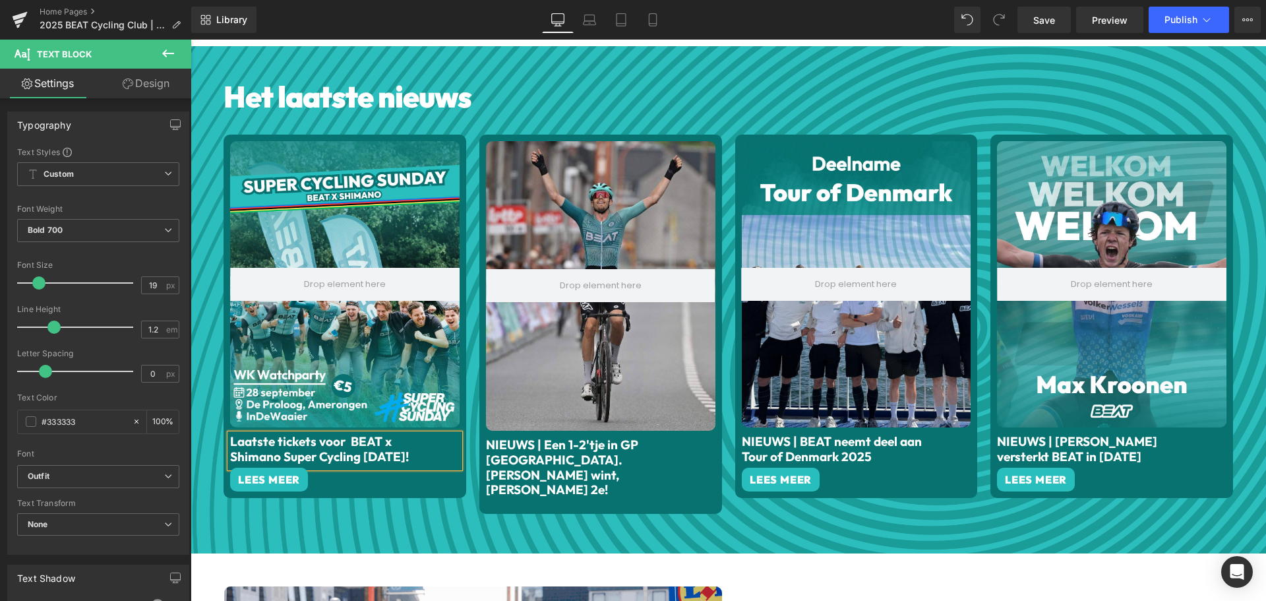
click at [264, 471] on span "Button" at bounding box center [269, 479] width 30 height 16
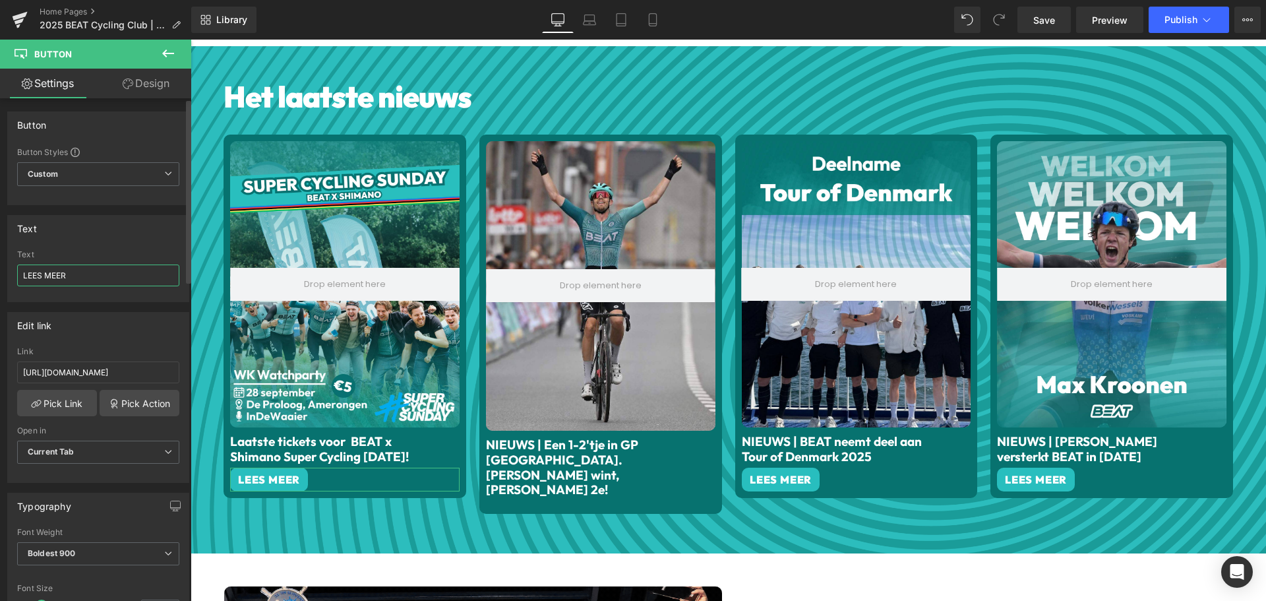
drag, startPoint x: 86, startPoint y: 278, endPoint x: 0, endPoint y: 281, distance: 85.8
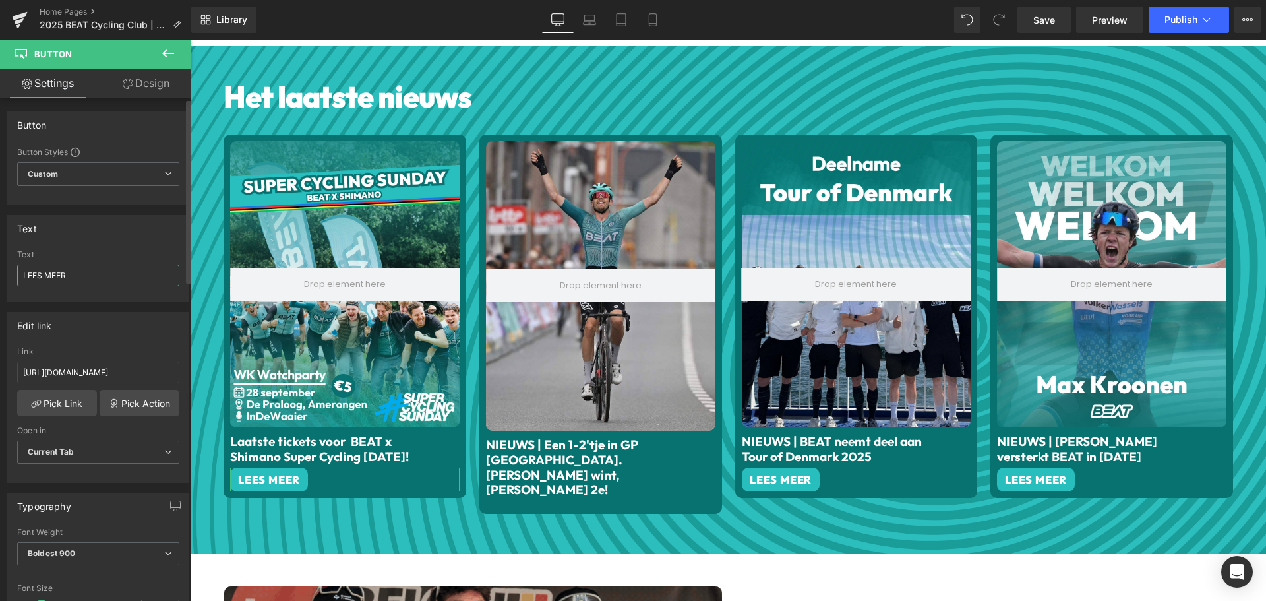
click at [0, 281] on div "Text LEES MEER Text LEES MEER" at bounding box center [98, 253] width 197 height 97
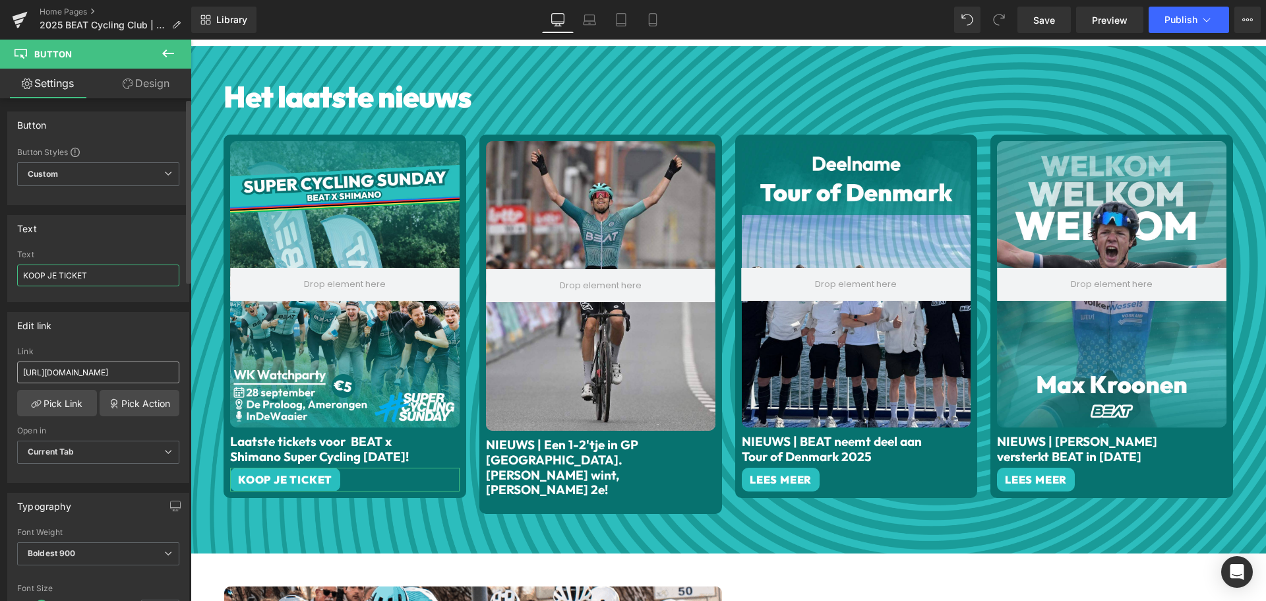
type input "KOOP JE TICKET"
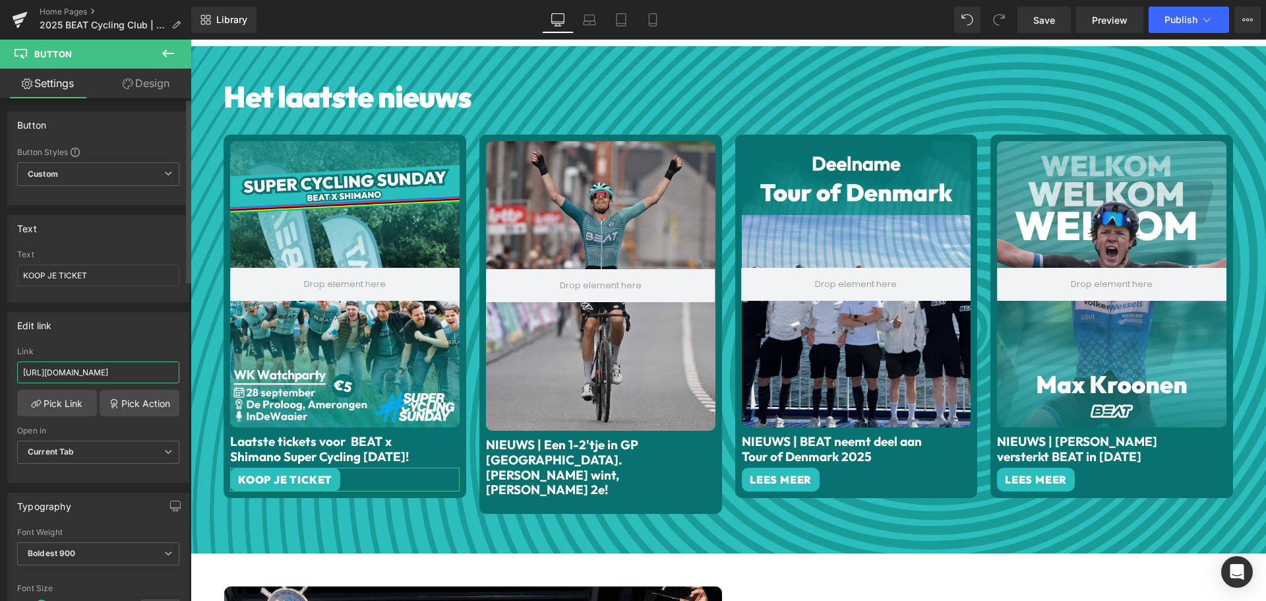
click at [116, 379] on input "[URL][DOMAIN_NAME]" at bounding box center [98, 372] width 162 height 22
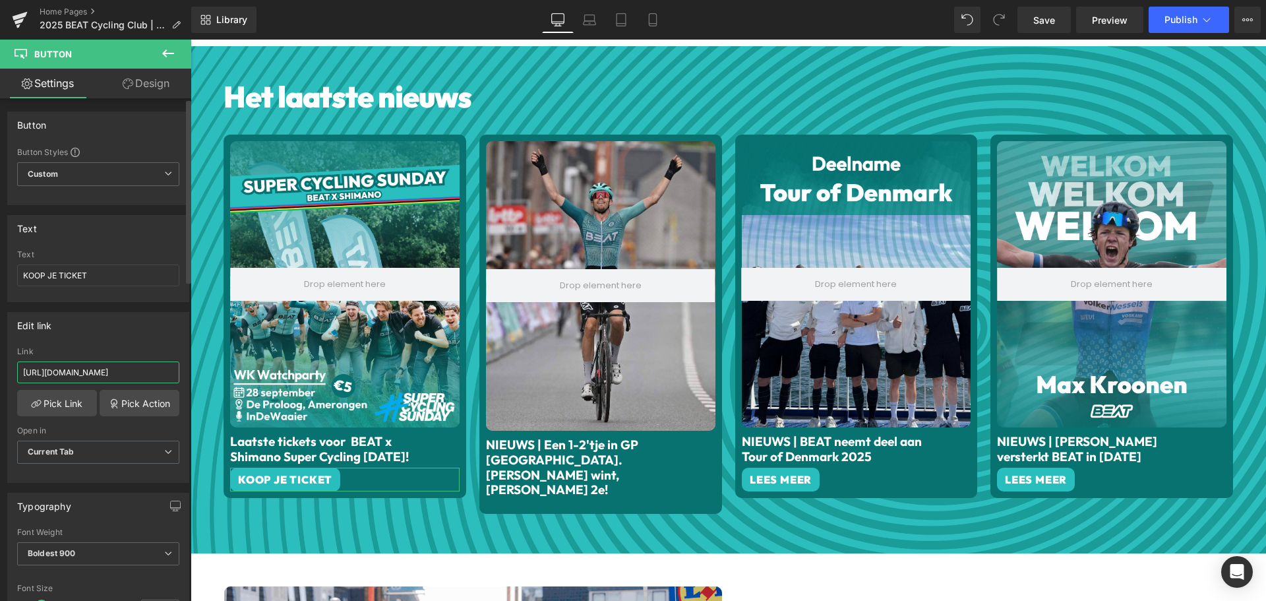
paste input "[DOMAIN_NAME]/products/ticket-beat-x-super-cycling-[DATE]?_pos=1&_sid=0c08d89b8…"
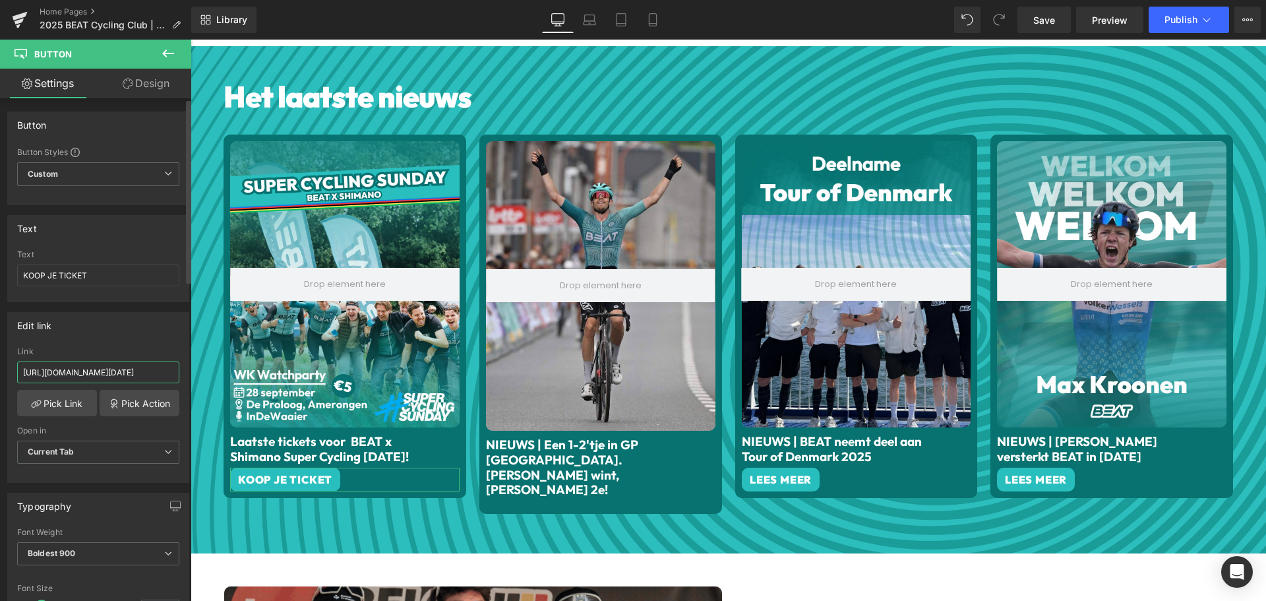
scroll to position [0, 242]
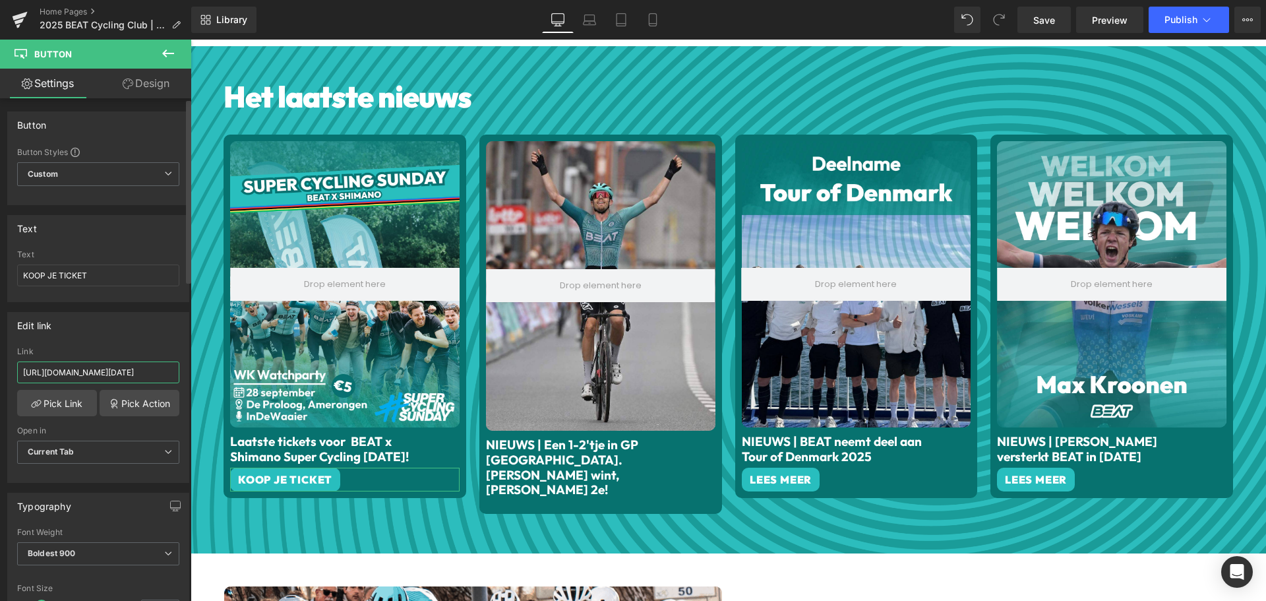
type input "[URL][DOMAIN_NAME][DATE]"
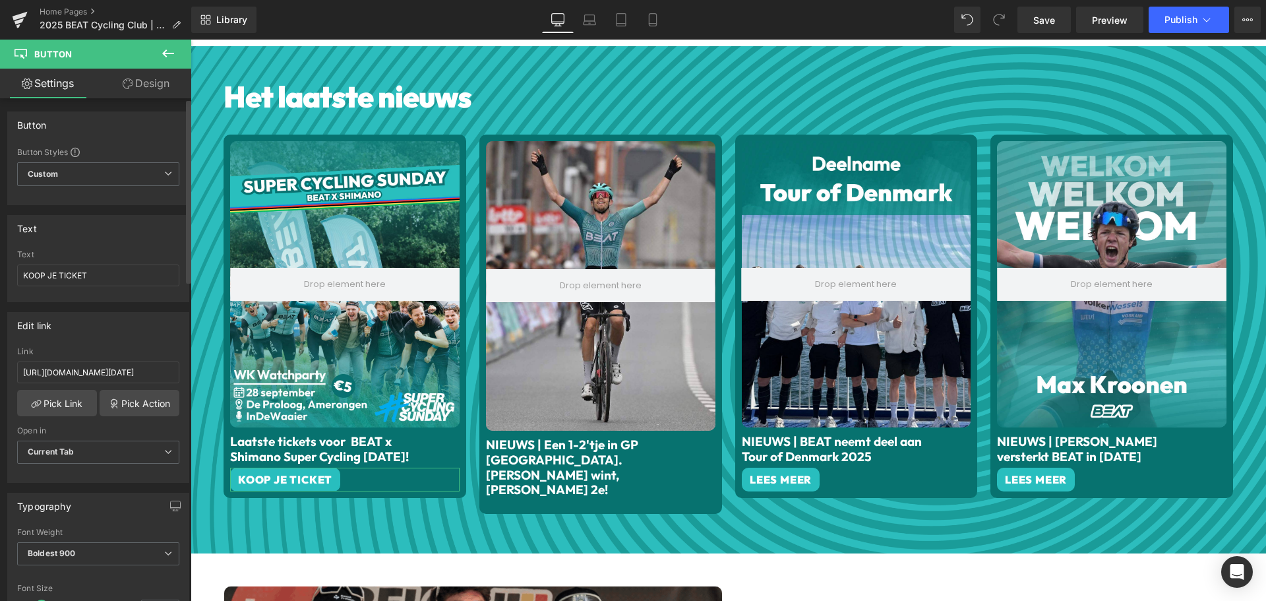
click at [125, 336] on div "Edit link" at bounding box center [98, 324] width 181 height 25
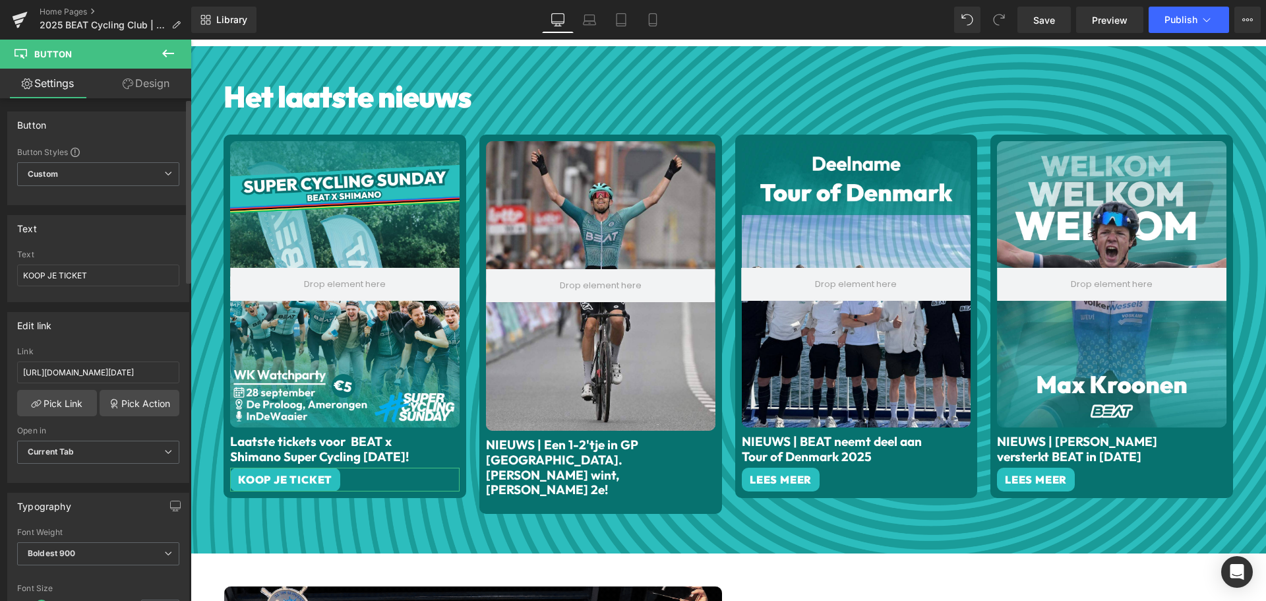
scroll to position [0, 0]
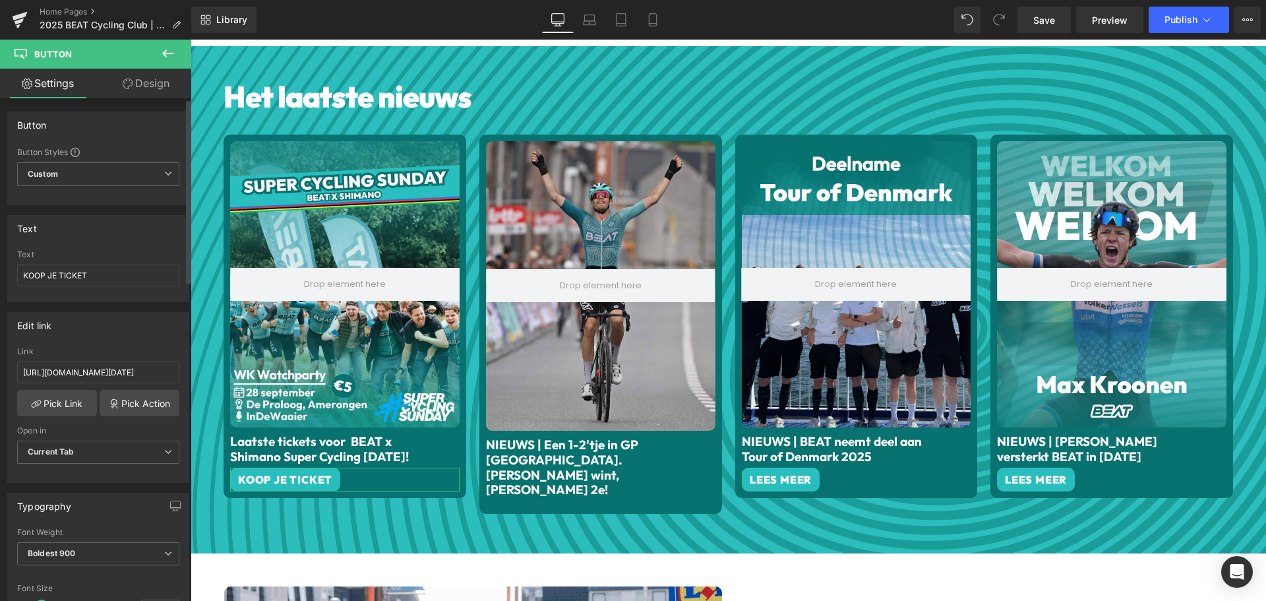
click at [112, 428] on div "Open in" at bounding box center [98, 430] width 162 height 9
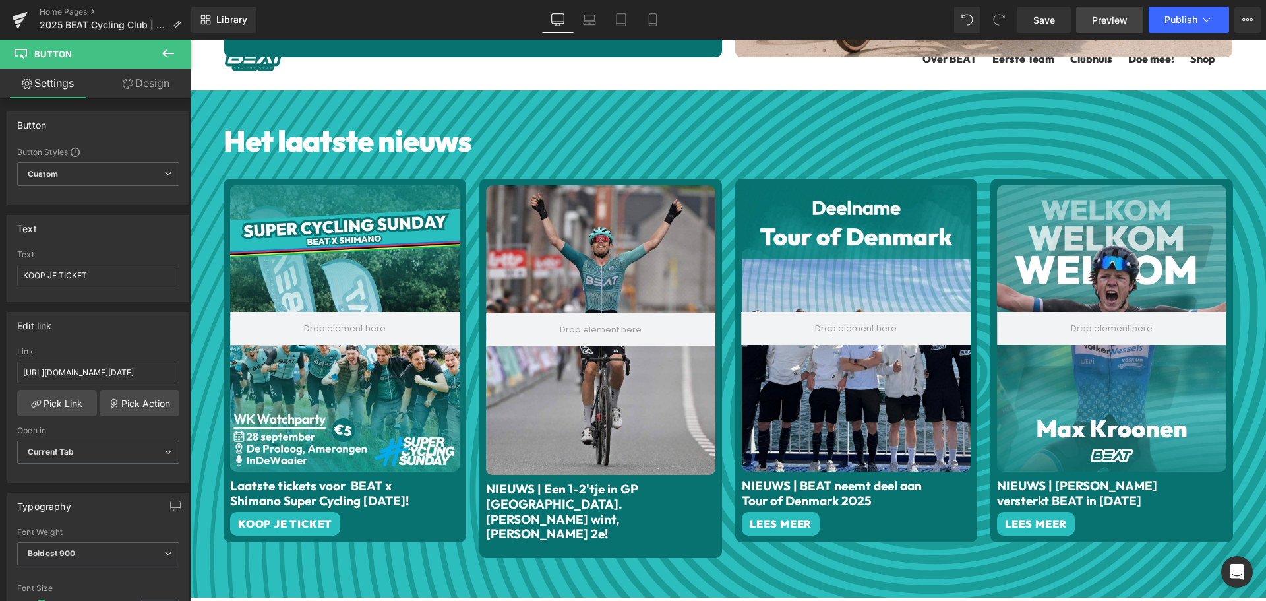
scroll to position [527, 0]
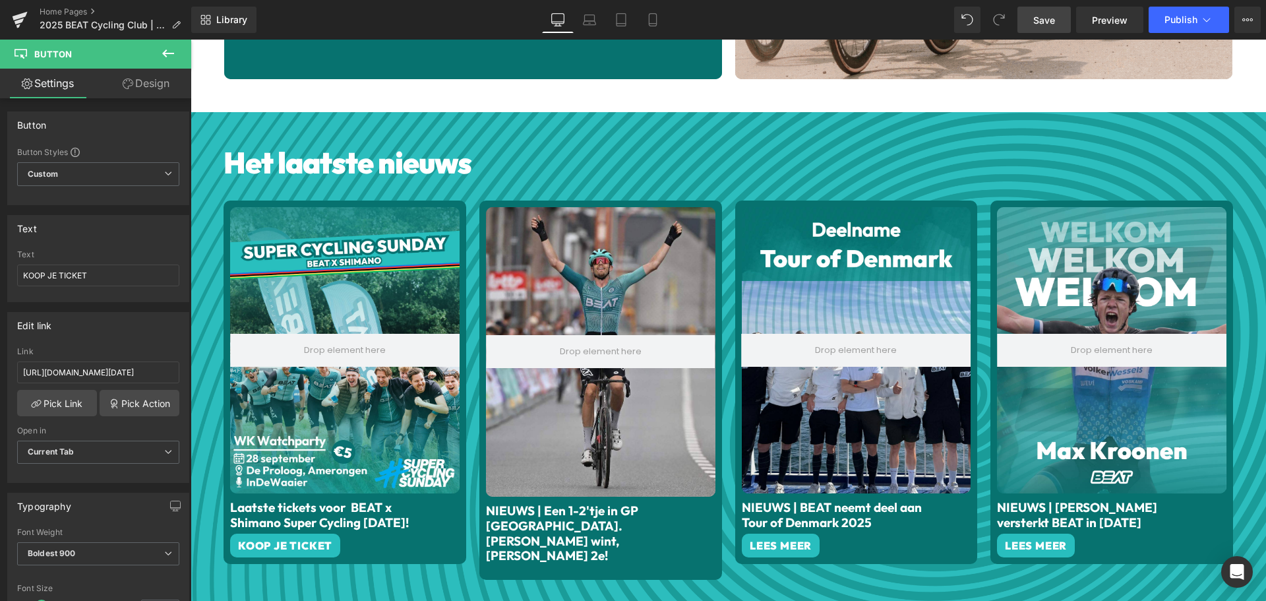
click at [1042, 26] on span "Save" at bounding box center [1044, 20] width 22 height 14
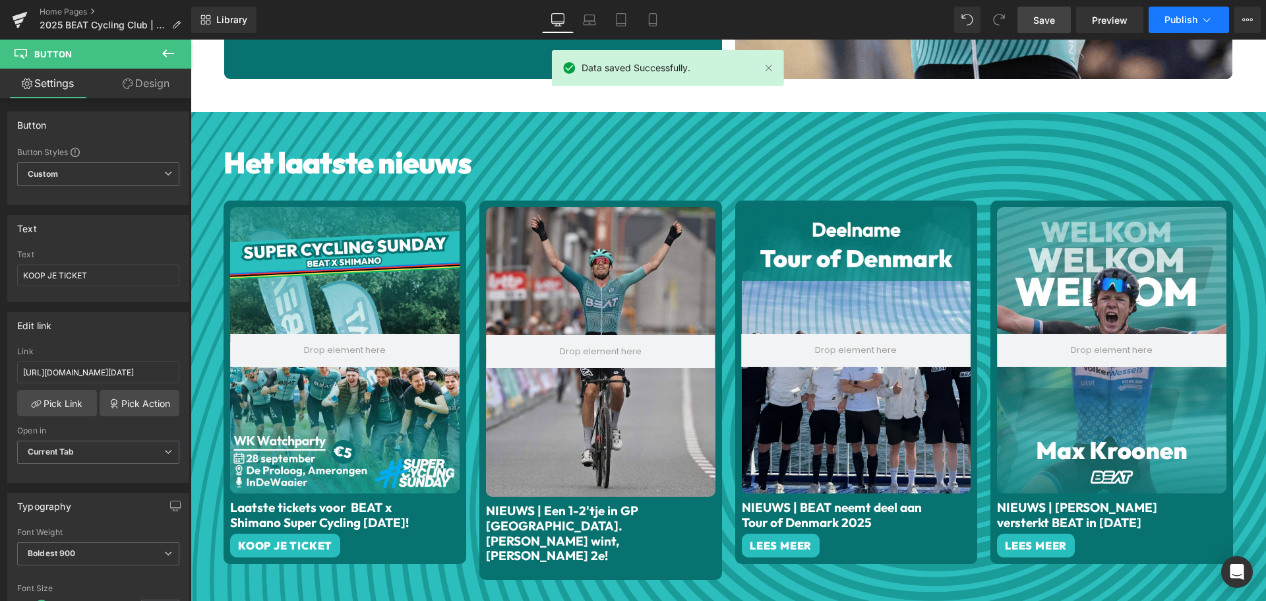
click at [1173, 15] on span "Publish" at bounding box center [1180, 20] width 33 height 11
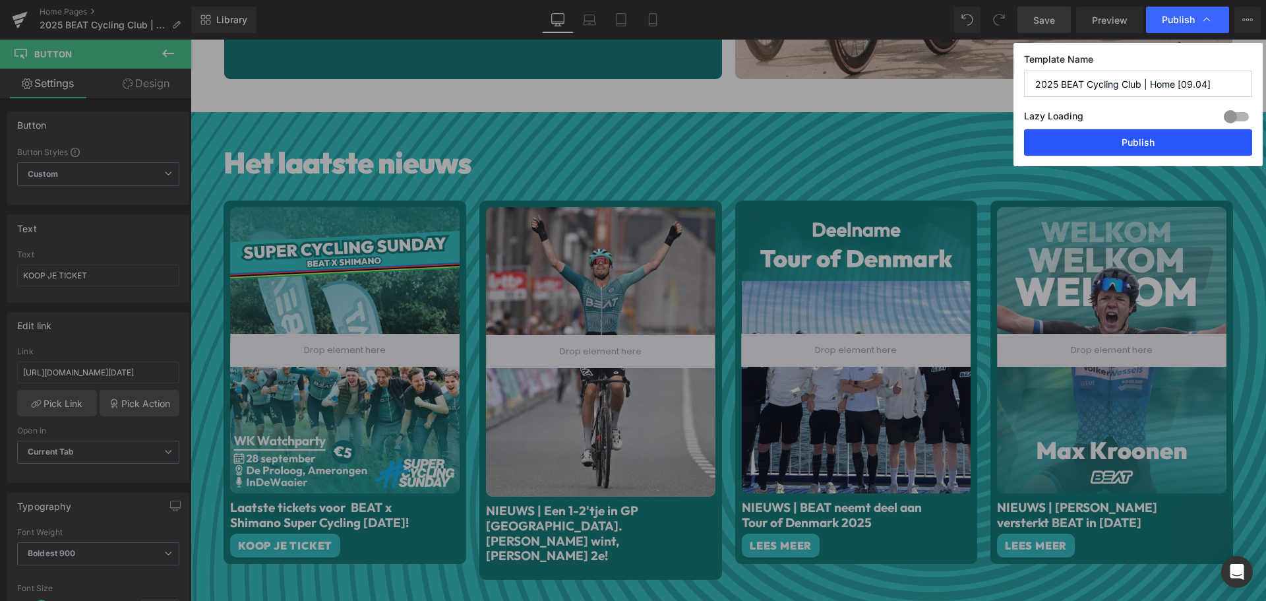
click at [1160, 140] on button "Publish" at bounding box center [1138, 142] width 228 height 26
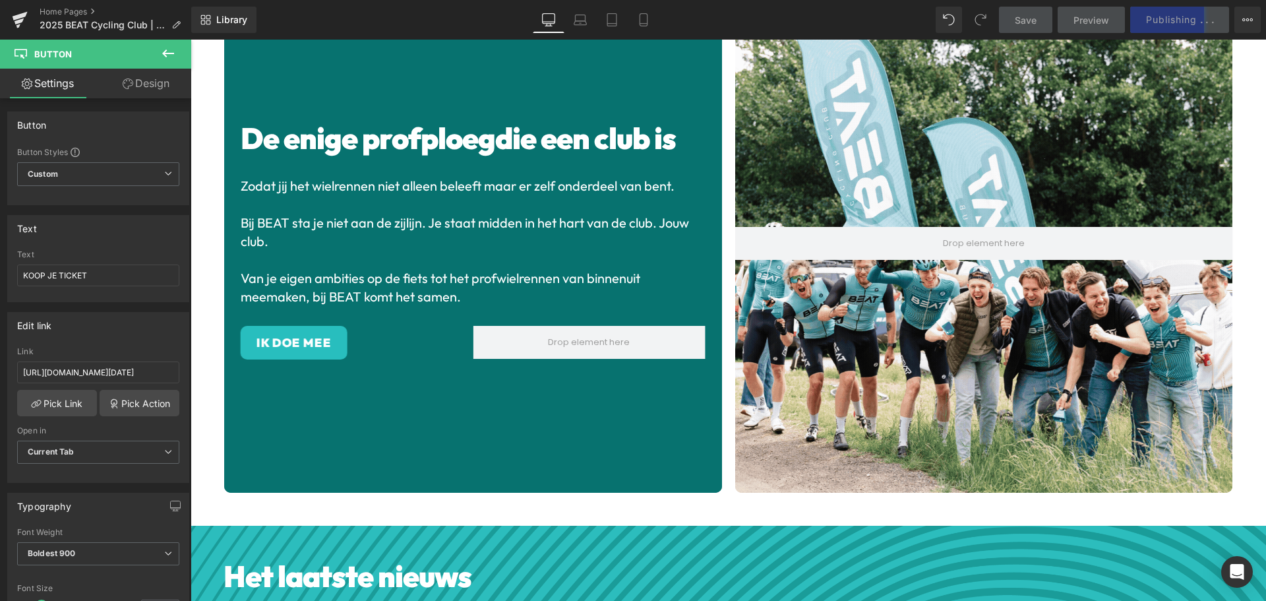
scroll to position [0, 0]
